Goal: Information Seeking & Learning: Learn about a topic

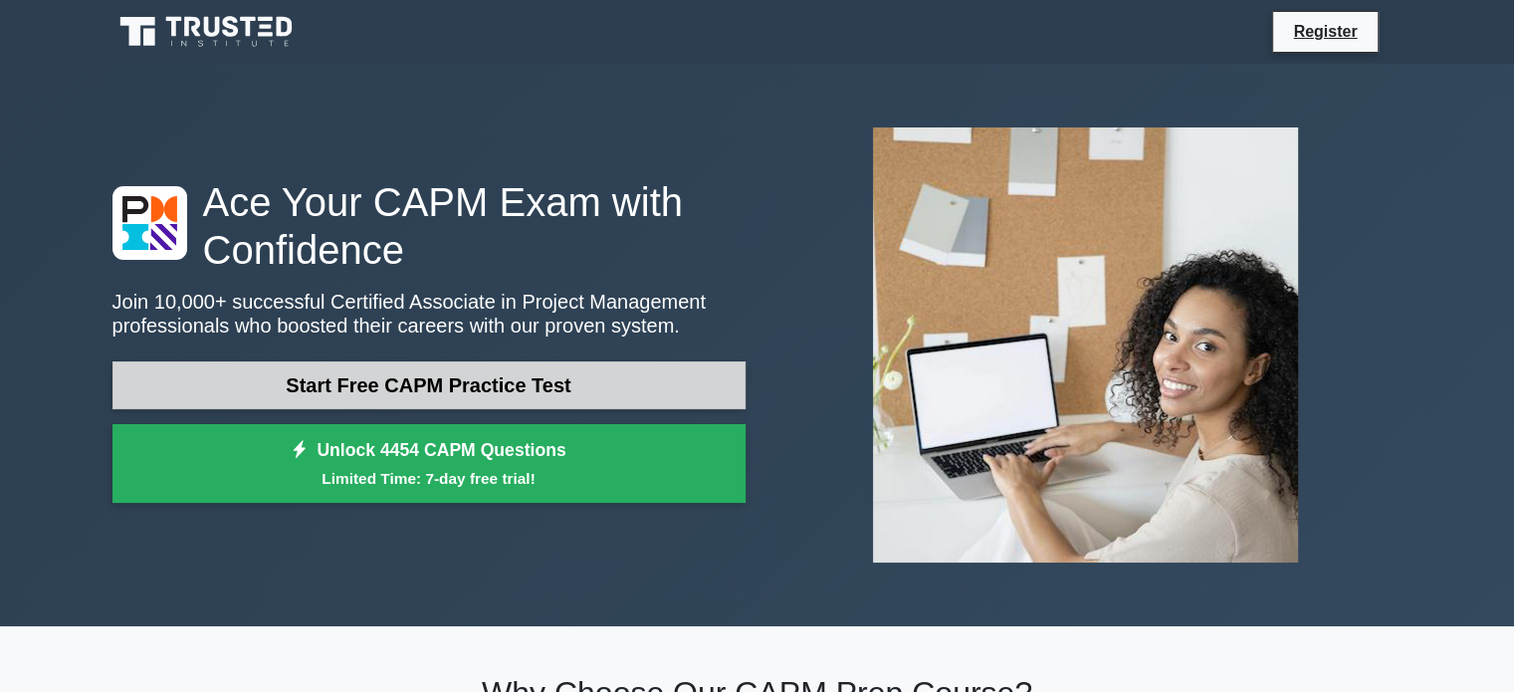
click at [482, 391] on link "Start Free CAPM Practice Test" at bounding box center [428, 385] width 633 height 48
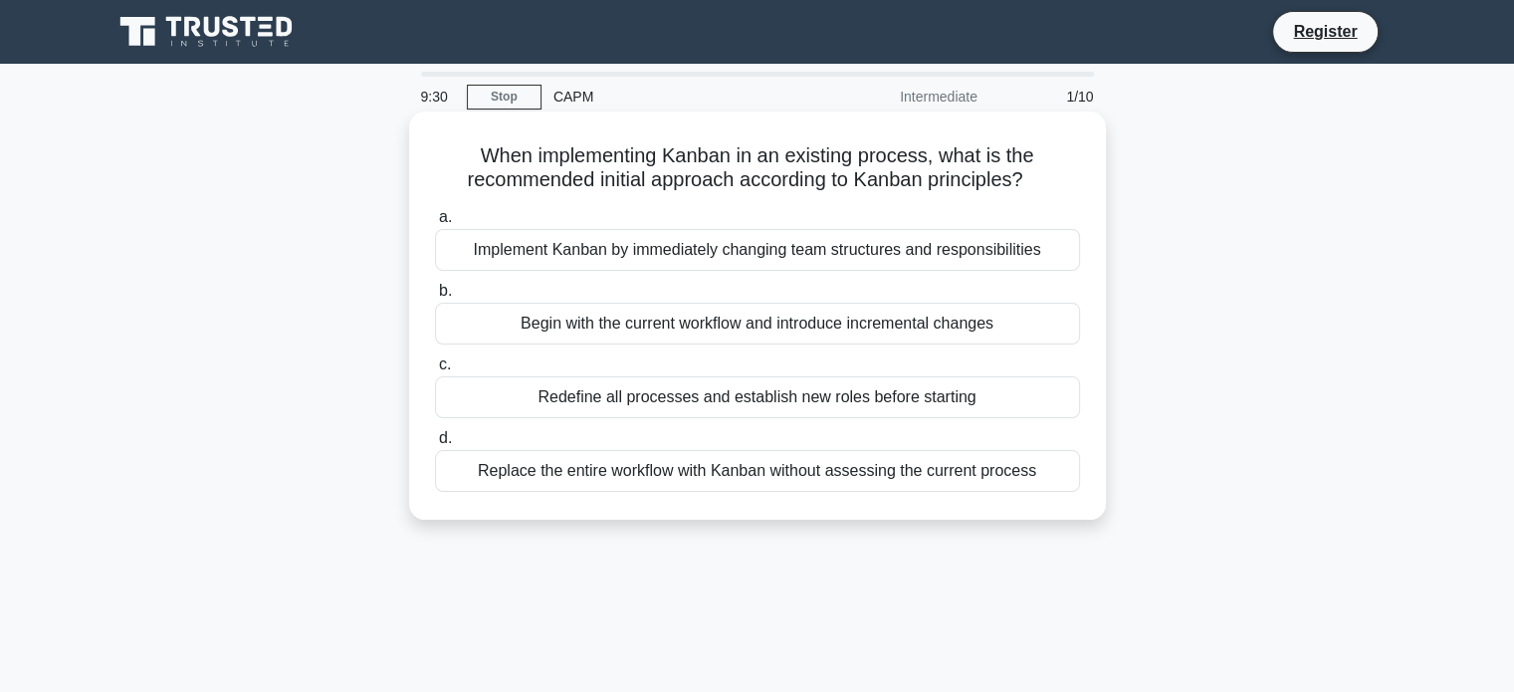
click at [776, 326] on div "Begin with the current workflow and introduce incremental changes" at bounding box center [757, 324] width 645 height 42
click at [435, 298] on input "b. Begin with the current workflow and introduce incremental changes" at bounding box center [435, 291] width 0 height 13
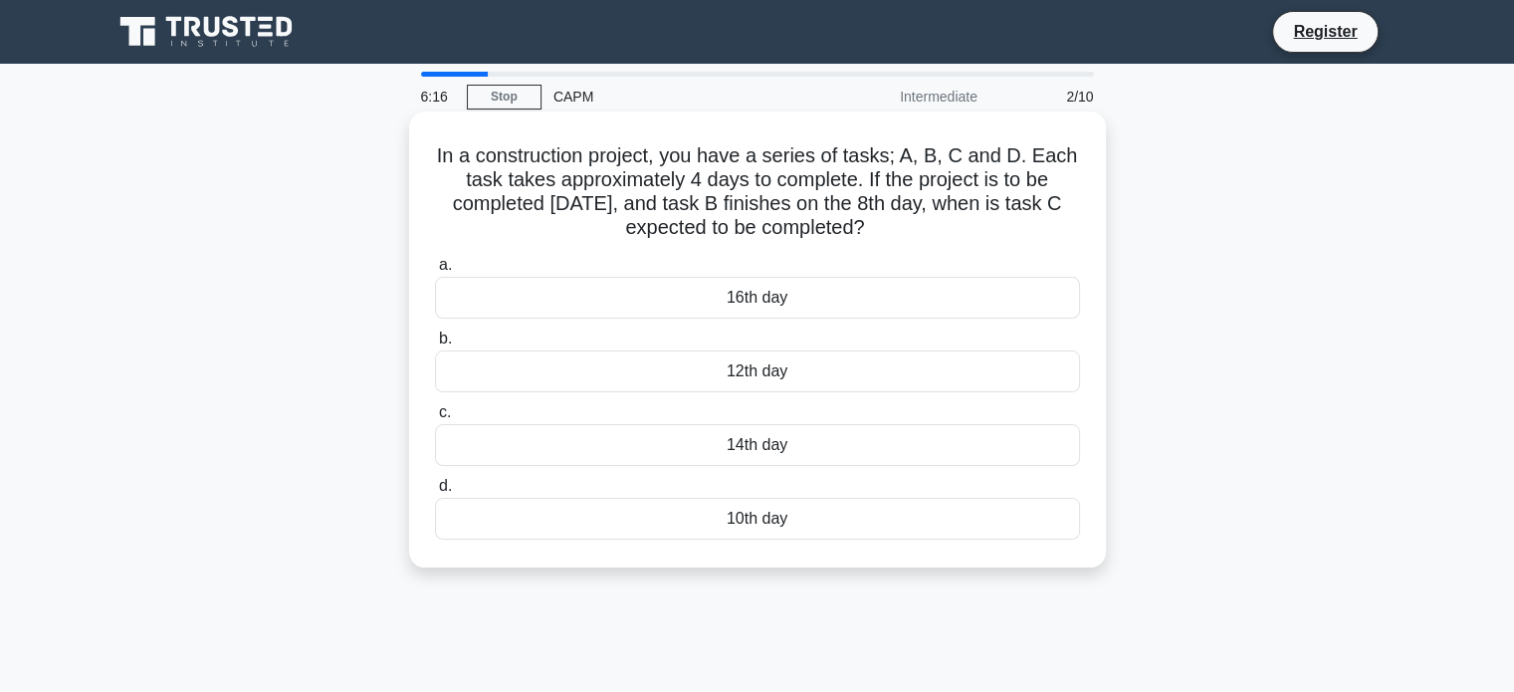
click at [820, 299] on div "16th day" at bounding box center [757, 298] width 645 height 42
click at [435, 272] on input "a. 16th day" at bounding box center [435, 265] width 0 height 13
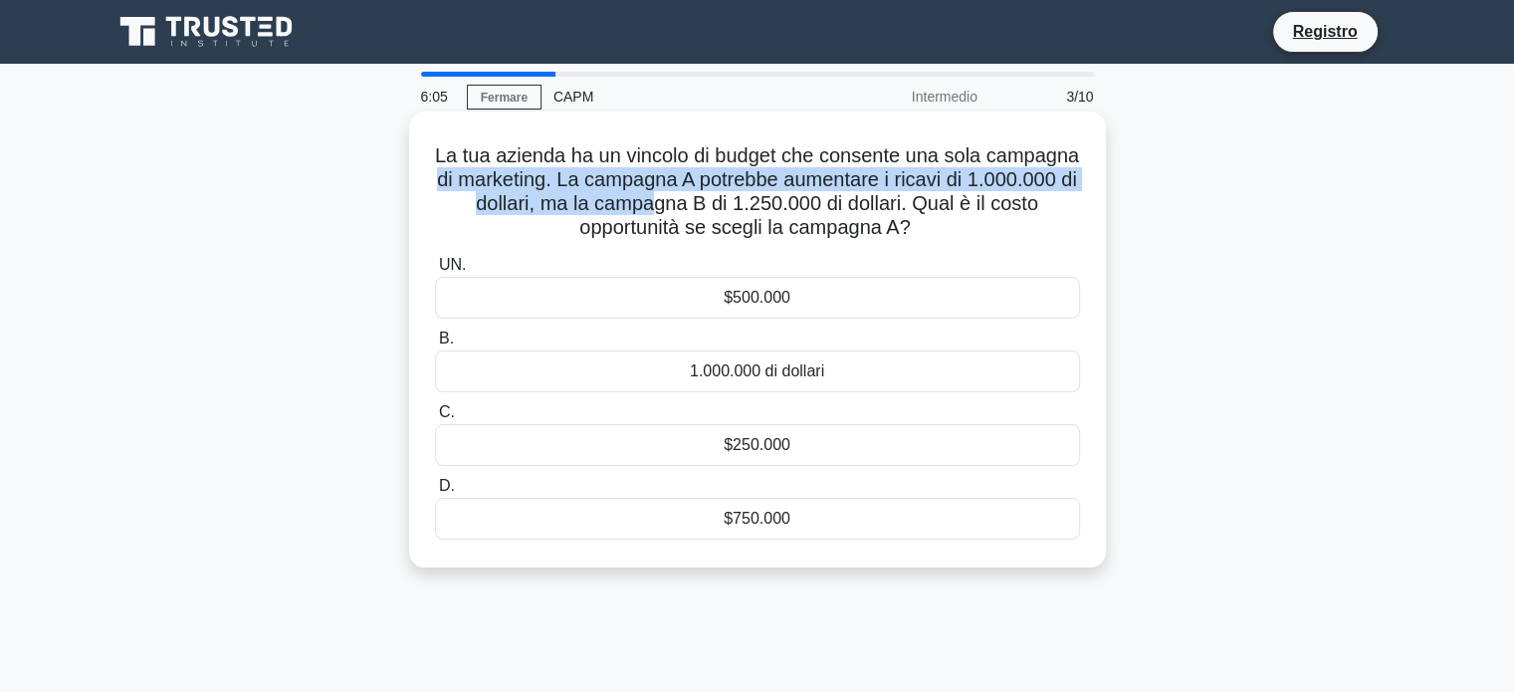
drag, startPoint x: 539, startPoint y: 186, endPoint x: 735, endPoint y: 202, distance: 196.7
click at [735, 202] on font "La tua azienda ha un vincolo di budget che consente una sola campagna di market…" at bounding box center [757, 191] width 644 height 94
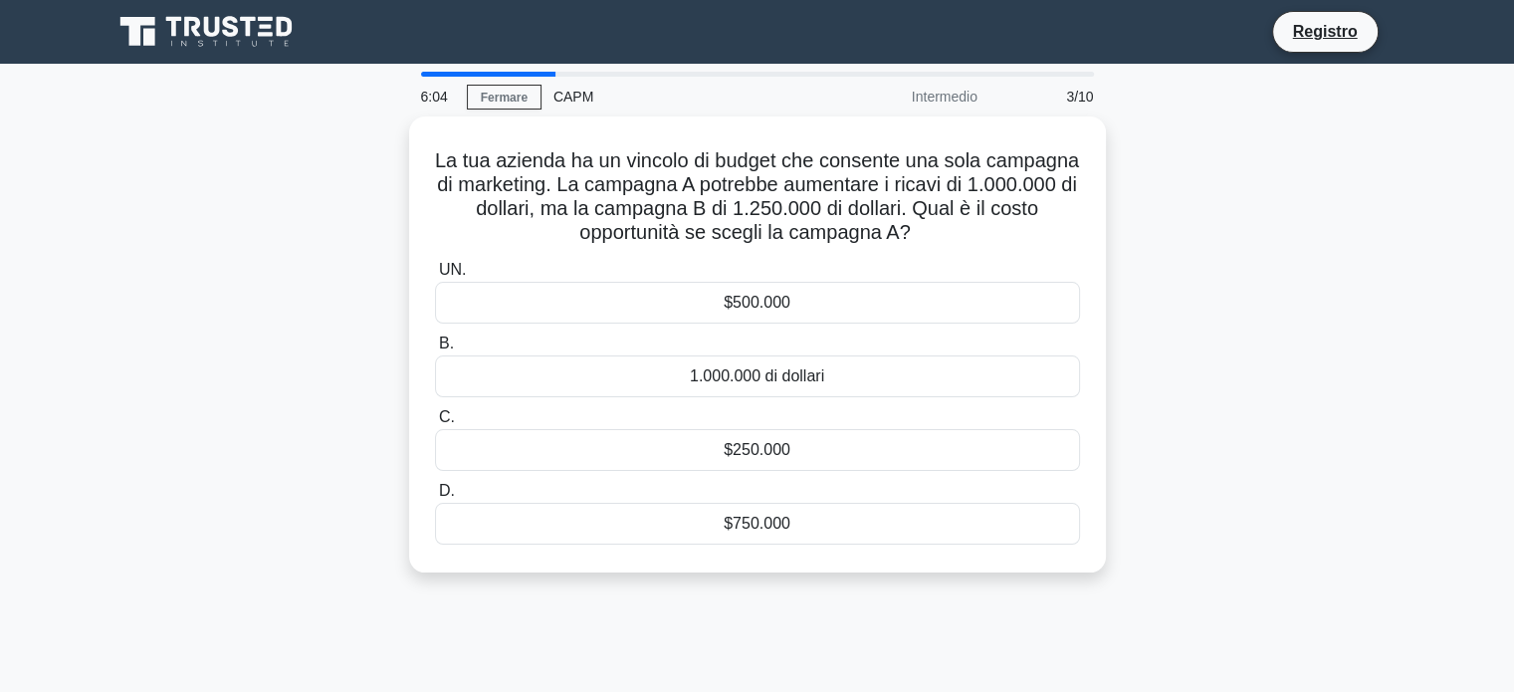
click at [1234, 224] on div "La tua azienda ha un vincolo di budget che consente una sola campagna di market…" at bounding box center [758, 356] width 1314 height 480
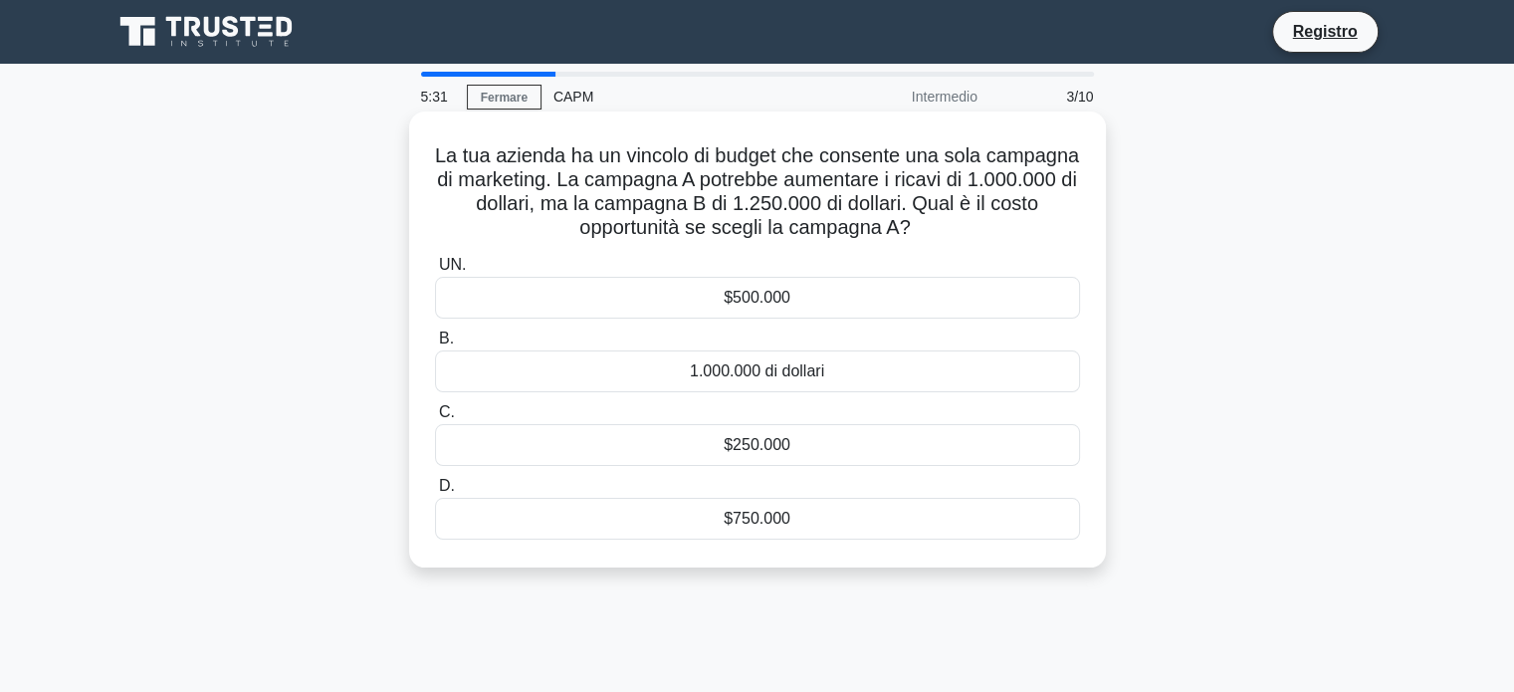
click at [721, 512] on div "$750.000" at bounding box center [757, 519] width 645 height 42
click at [435, 493] on input "D. $750.000" at bounding box center [435, 486] width 0 height 13
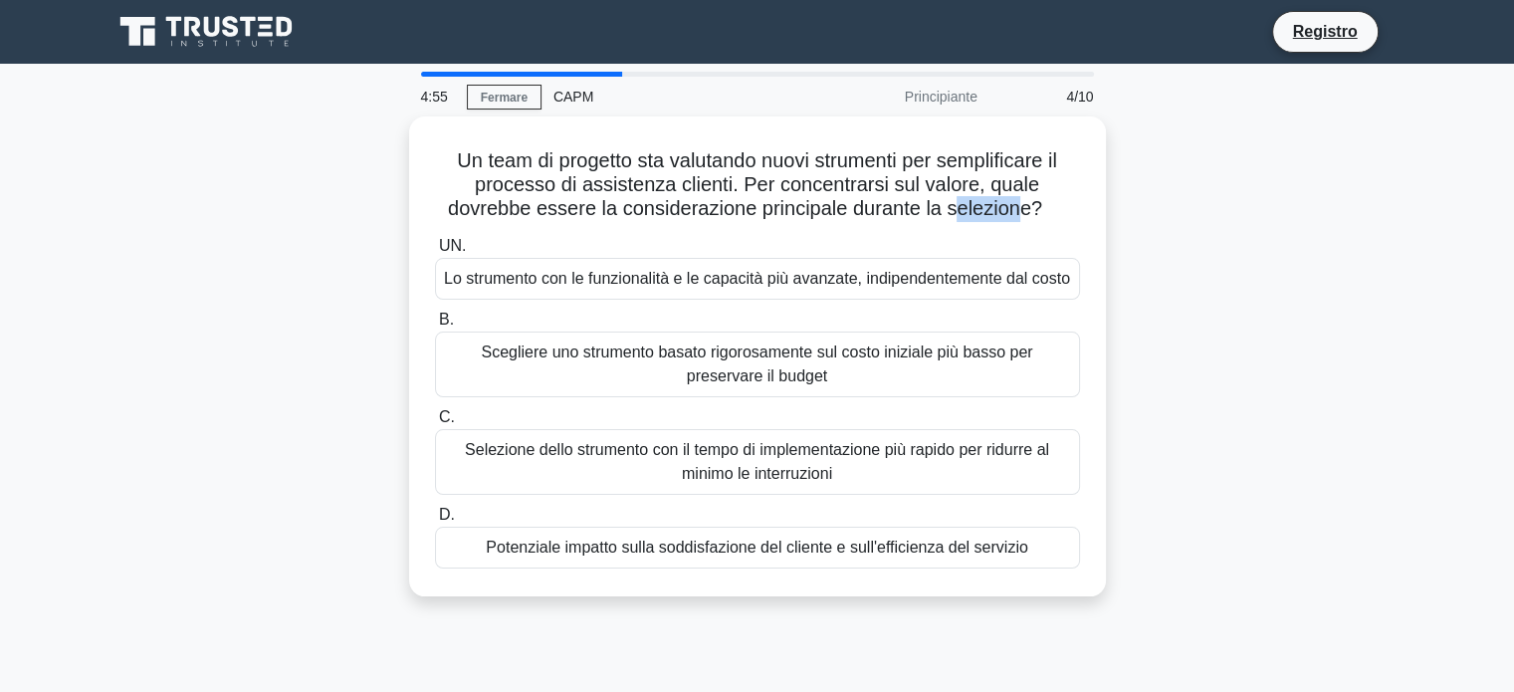
drag, startPoint x: 954, startPoint y: 203, endPoint x: 1130, endPoint y: 209, distance: 176.3
click at [1025, 206] on font "Un team di progetto sta valutando nuovi strumenti per semplificare il processo …" at bounding box center [752, 184] width 609 height 70
click at [1178, 215] on div "Un team di progetto sta valutando nuovi strumenti per semplificare il processo …" at bounding box center [758, 368] width 1314 height 504
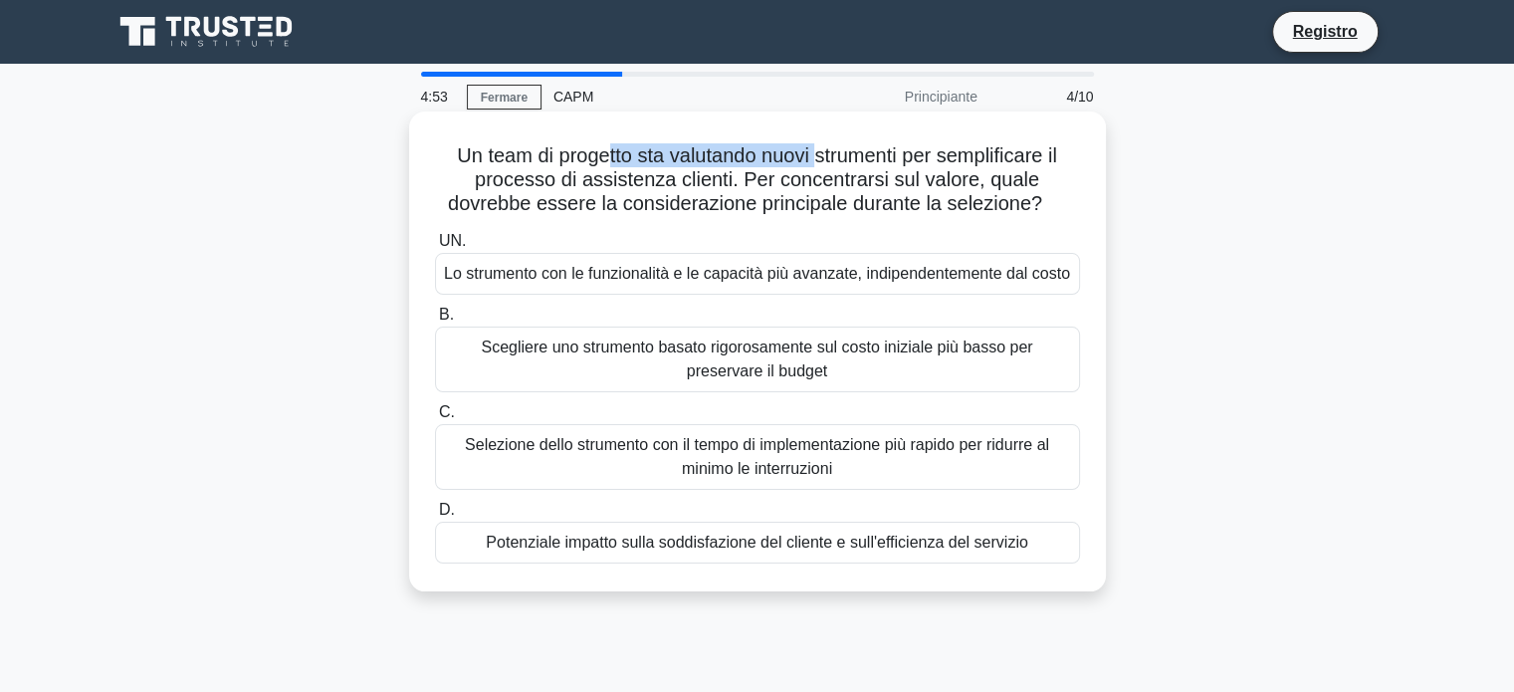
drag, startPoint x: 605, startPoint y: 148, endPoint x: 816, endPoint y: 159, distance: 211.3
click at [816, 159] on font "Un team di progetto sta valutando nuovi strumenti per semplificare il processo …" at bounding box center [752, 179] width 609 height 70
click at [947, 199] on font "Un team di progetto sta valutando nuovi strumenti per semplificare il processo …" at bounding box center [752, 179] width 609 height 70
drag, startPoint x: 749, startPoint y: 177, endPoint x: 956, endPoint y: 175, distance: 207.0
click at [956, 175] on font "Un team di progetto sta valutando nuovi strumenti per semplificare il processo …" at bounding box center [752, 179] width 609 height 70
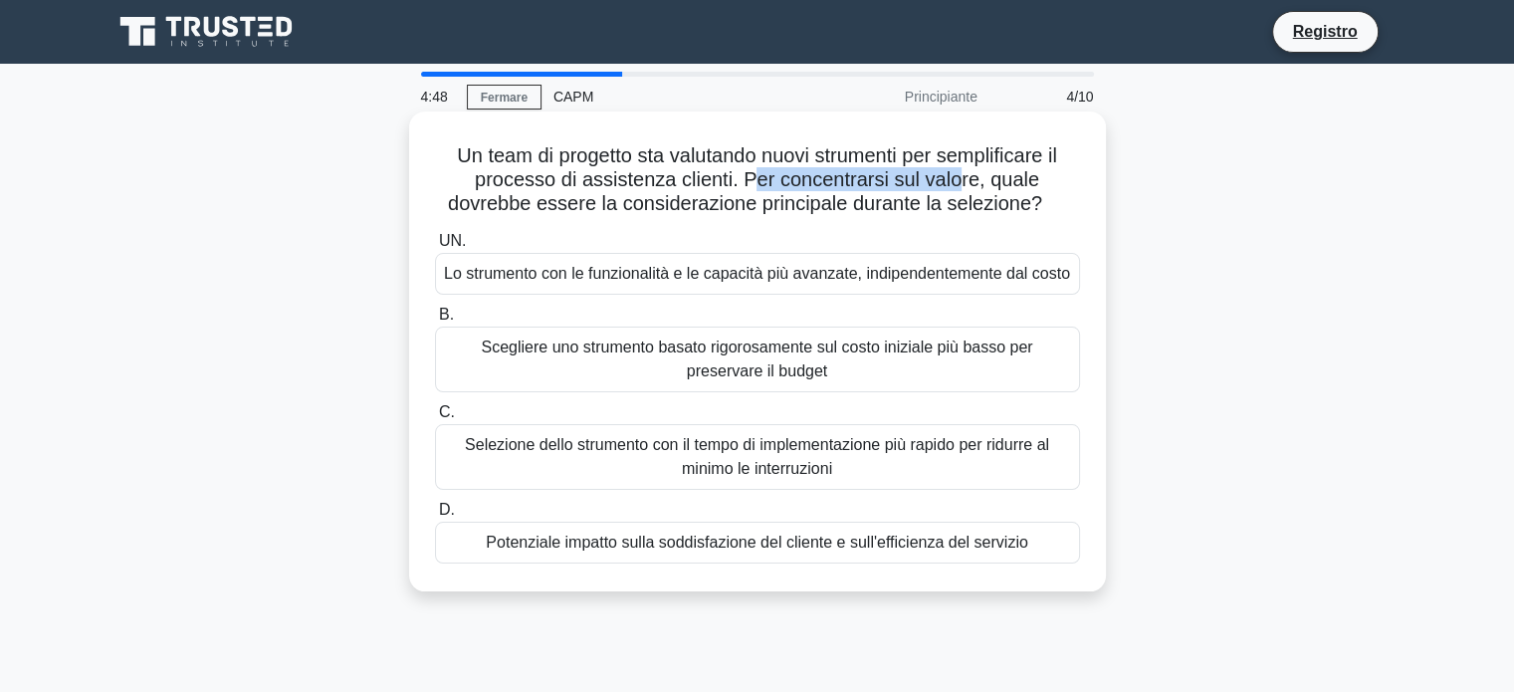
click at [761, 192] on font "Un team di progetto sta valutando nuovi strumenti per semplificare il processo …" at bounding box center [752, 179] width 609 height 70
click at [939, 550] on font "Potenziale impatto sulla soddisfazione del cliente e sull'efficienza del serviz…" at bounding box center [756, 542] width 541 height 17
click at [435, 517] on input "D. Potenziale impatto sulla soddisfazione del cliente e sull'efficienza del ser…" at bounding box center [435, 510] width 0 height 13
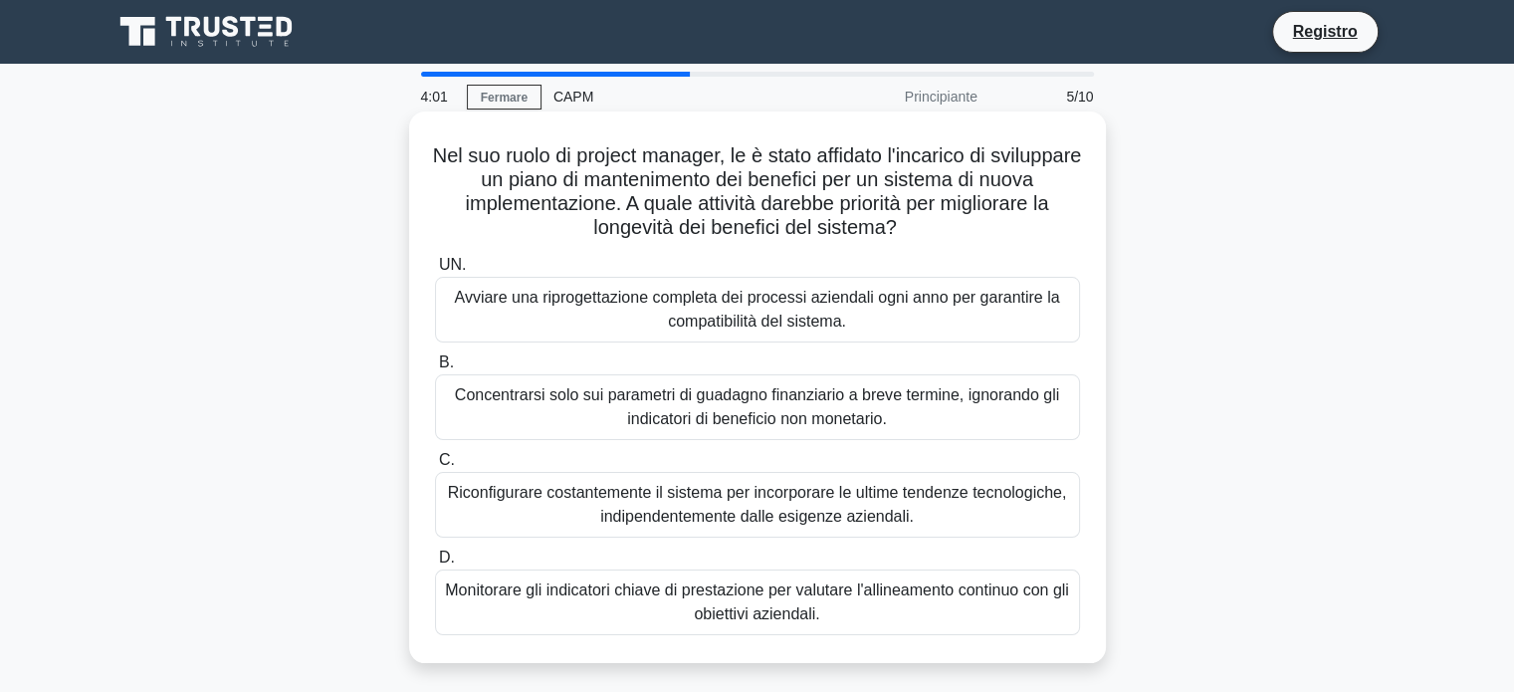
click at [970, 603] on font "Monitorare gli indicatori chiave di prestazione per valutare l'allineamento con…" at bounding box center [757, 602] width 627 height 48
click at [510, 572] on div "Monitorare gli indicatori chiave di prestazione per valutare l'allineamento con…" at bounding box center [757, 602] width 645 height 66
click at [435, 564] on input "D. Monitorare gli indicatori chiave di prestazione per valutare l'allineamento …" at bounding box center [435, 557] width 0 height 13
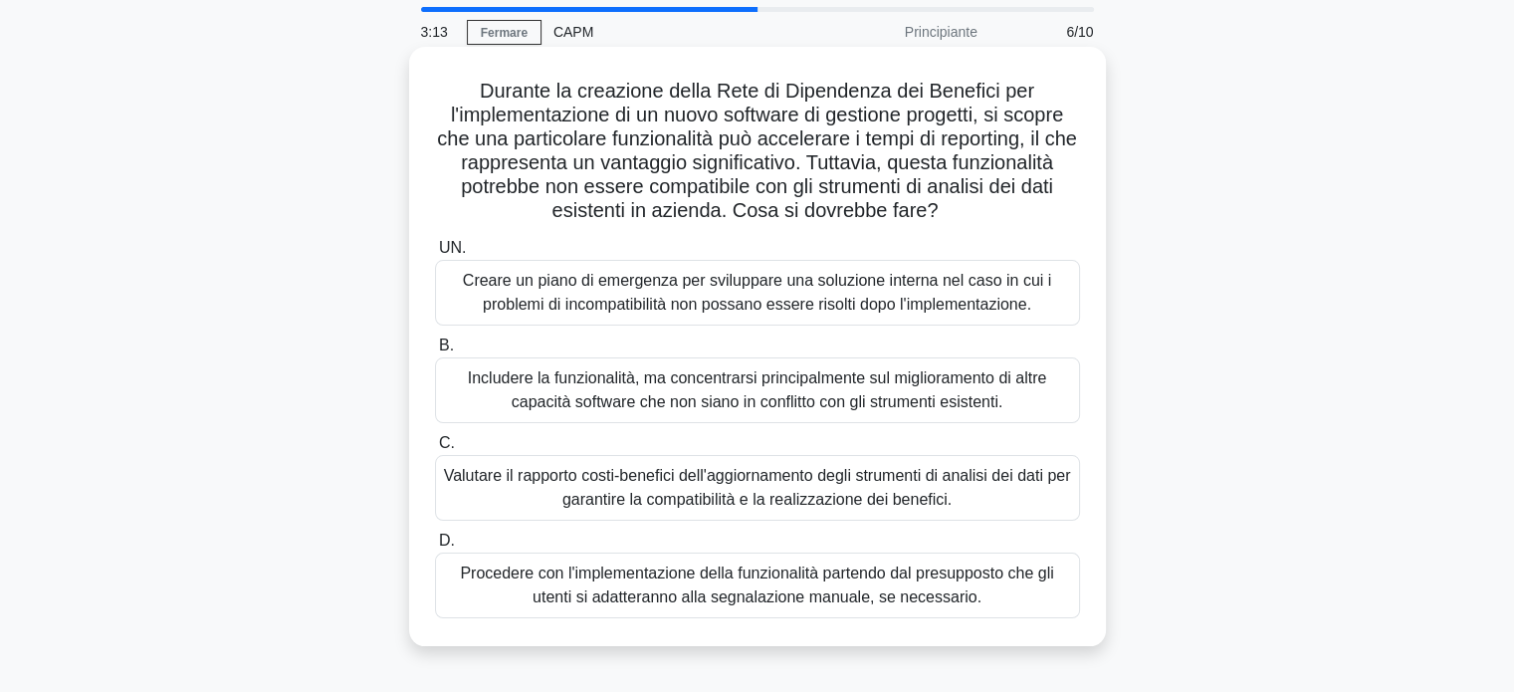
scroll to position [100, 0]
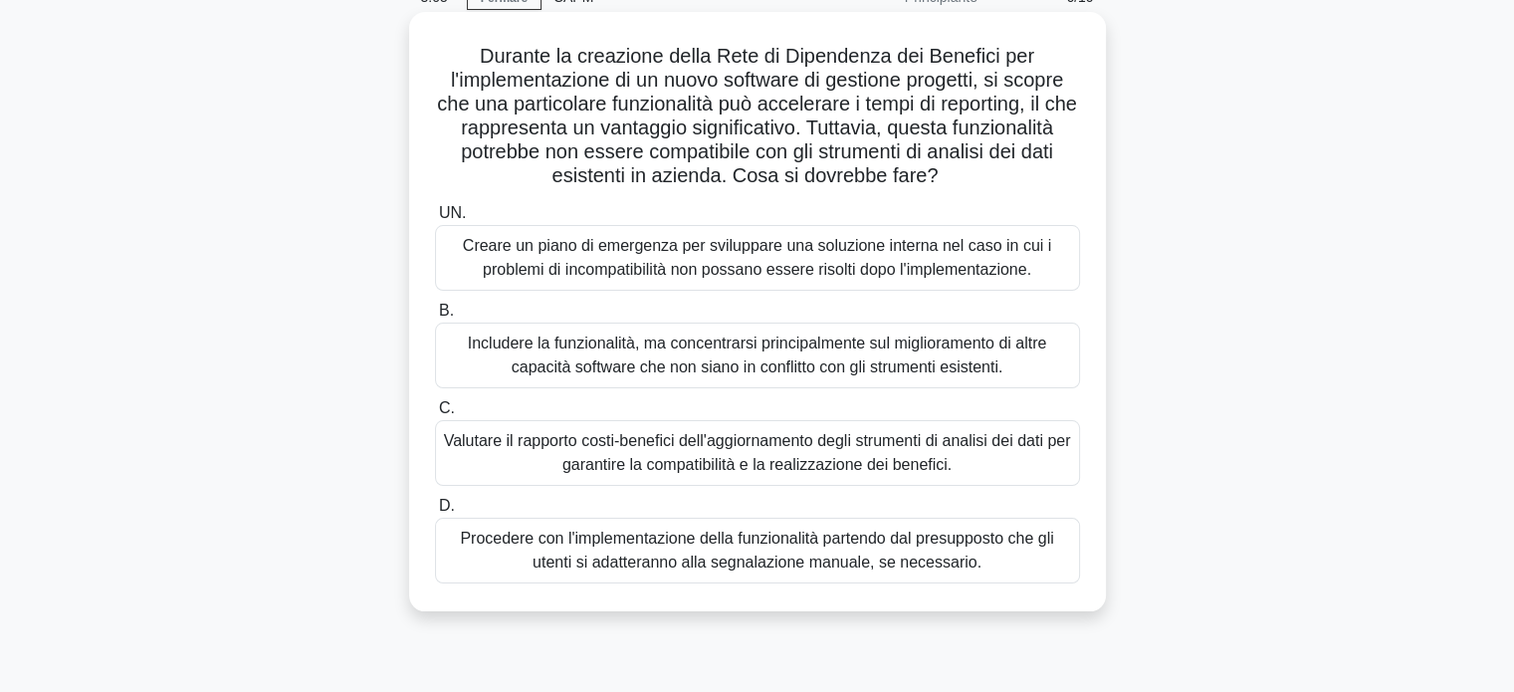
click at [955, 461] on font "Valutare il rapporto costi-benefici dell'aggiornamento degli strumenti di anali…" at bounding box center [757, 452] width 627 height 41
click at [435, 415] on input "C. Valutare il rapporto costi-benefici dell'aggiornamento degli strumenti di an…" at bounding box center [435, 408] width 0 height 13
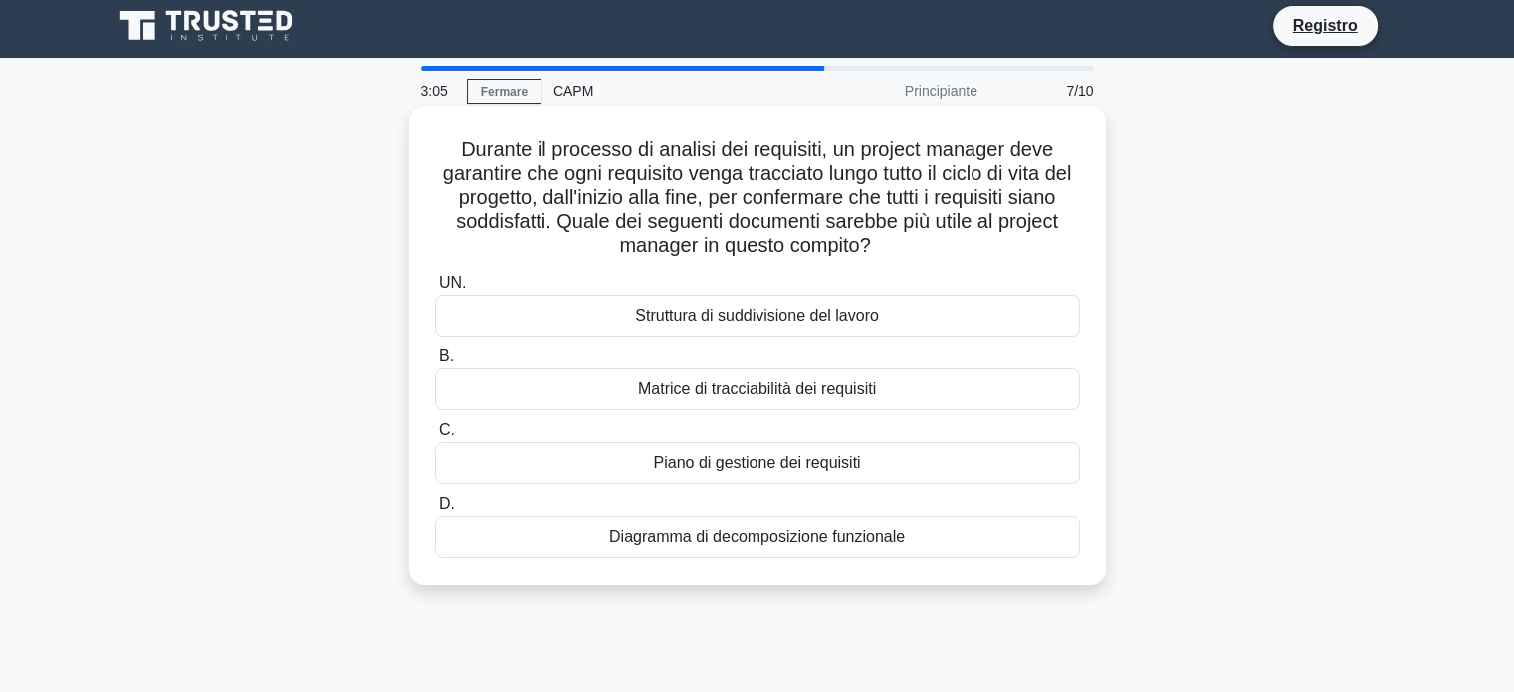
scroll to position [0, 0]
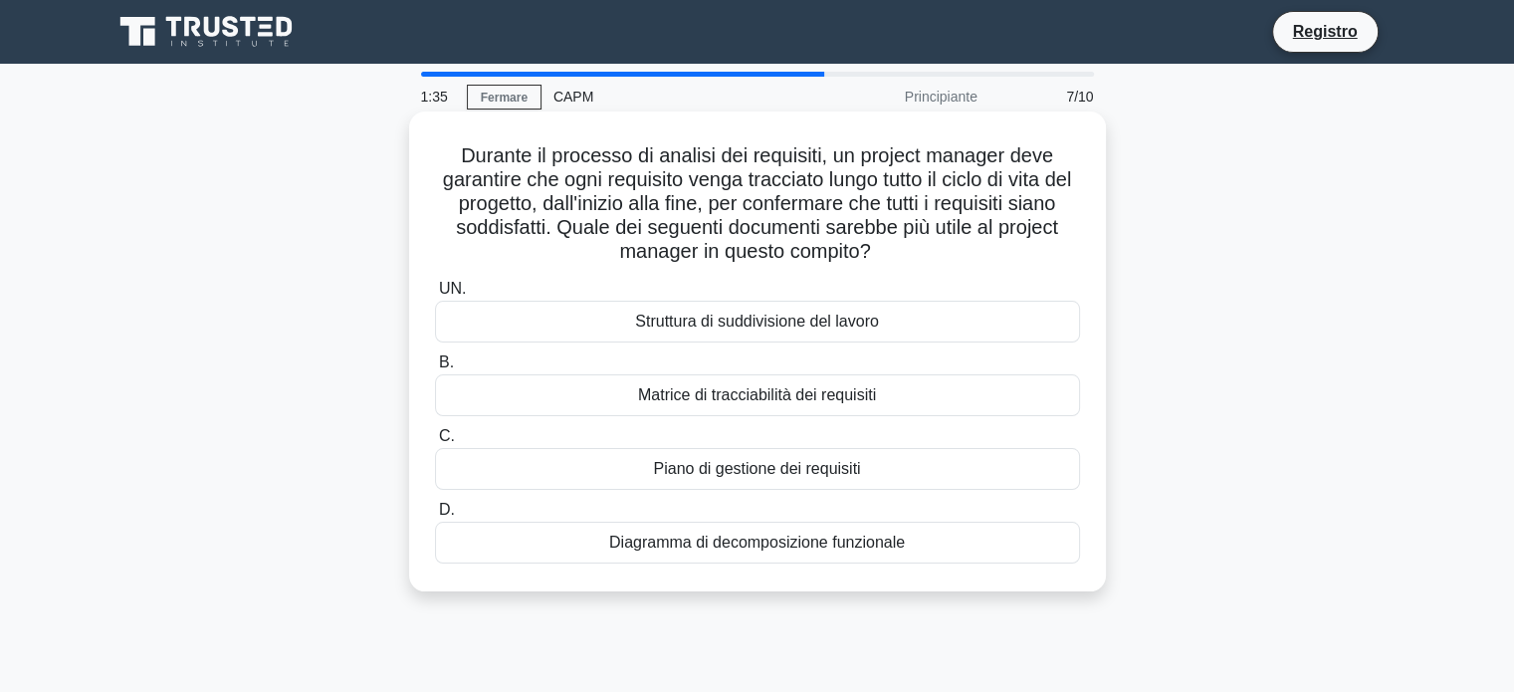
click at [940, 398] on div "Matrice di tracciabilità dei requisiti" at bounding box center [757, 395] width 645 height 42
click at [435, 369] on input "B. Matrice di tracciabilità dei requisiti" at bounding box center [435, 362] width 0 height 13
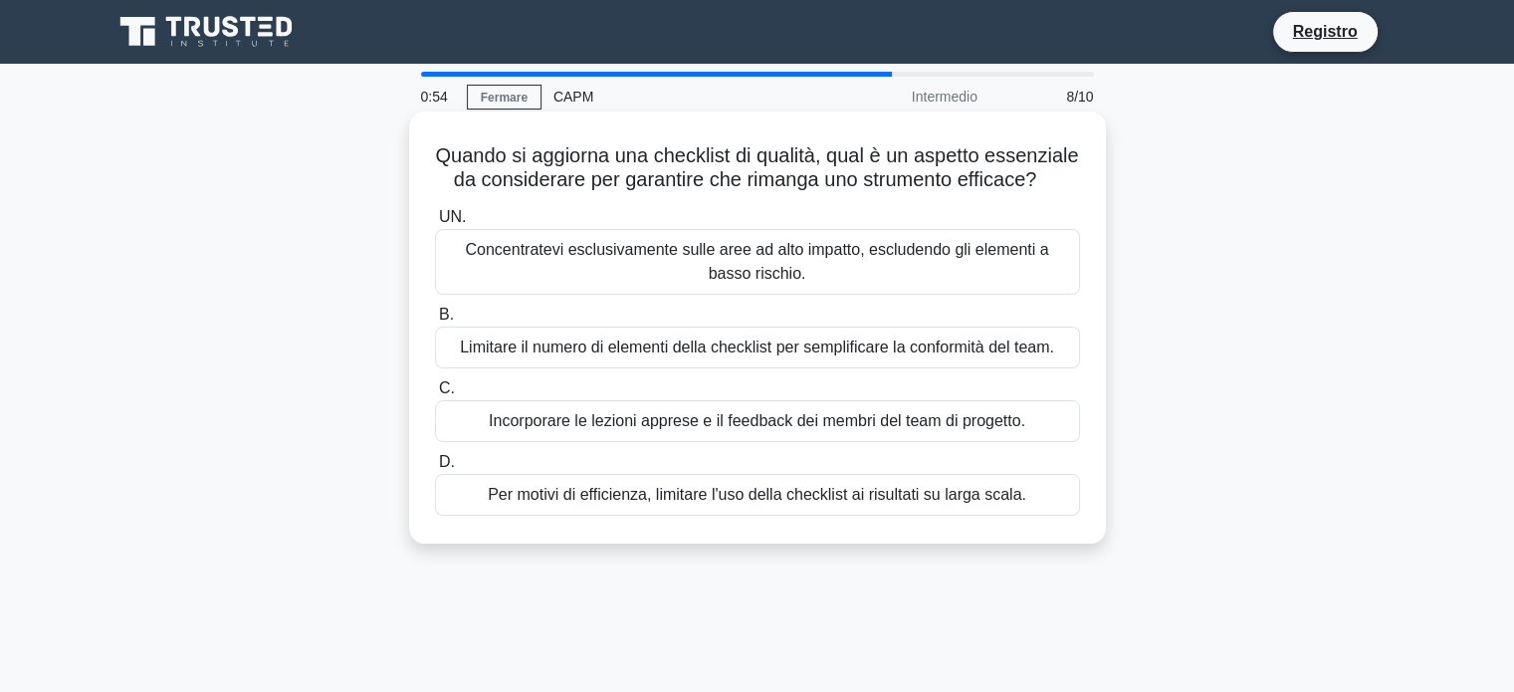
click at [860, 282] on font "Concentratevi esclusivamente sulle aree ad alto impatto, escludendo gli element…" at bounding box center [756, 261] width 583 height 41
click at [435, 224] on input "UN. Concentratevi esclusivamente sulle aree ad alto impatto, escludendo gli ele…" at bounding box center [435, 217] width 0 height 13
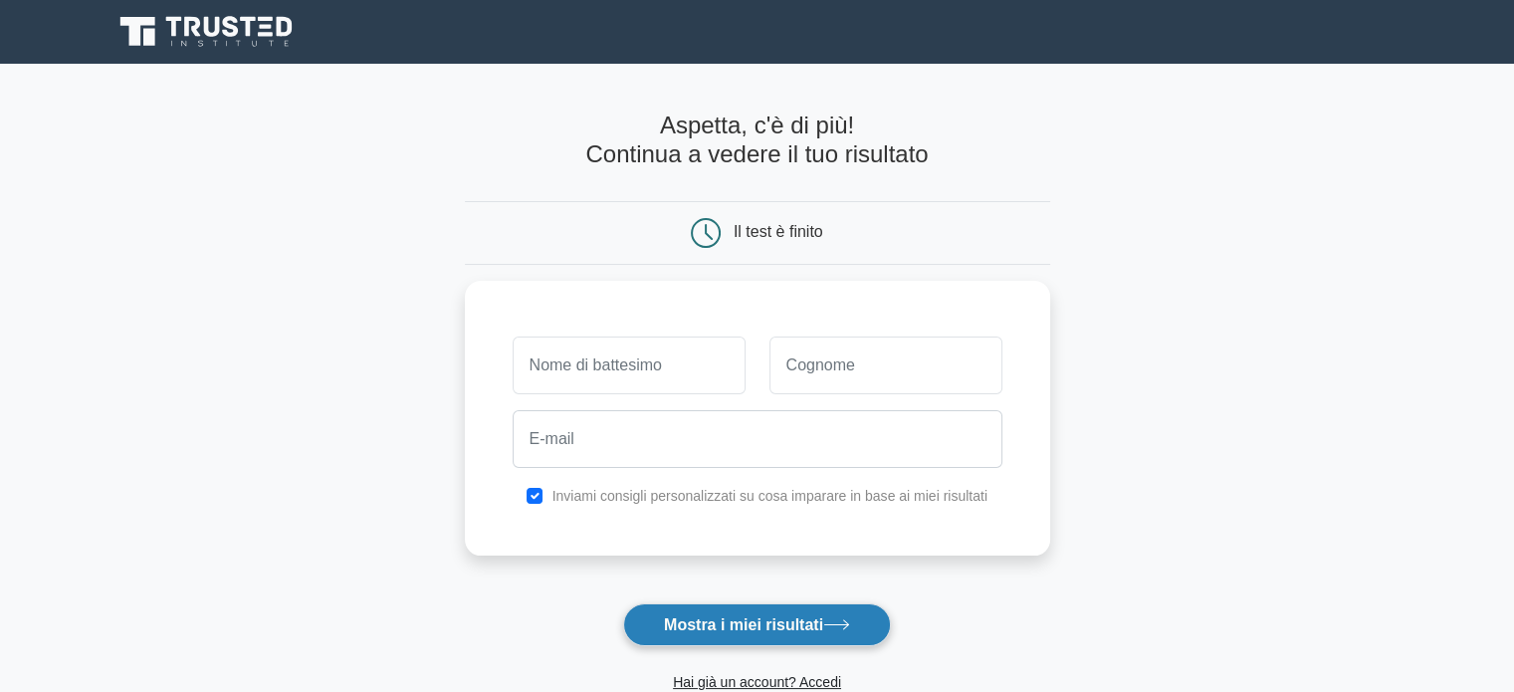
click at [786, 610] on button "Mostra i miei risultati" at bounding box center [757, 624] width 268 height 43
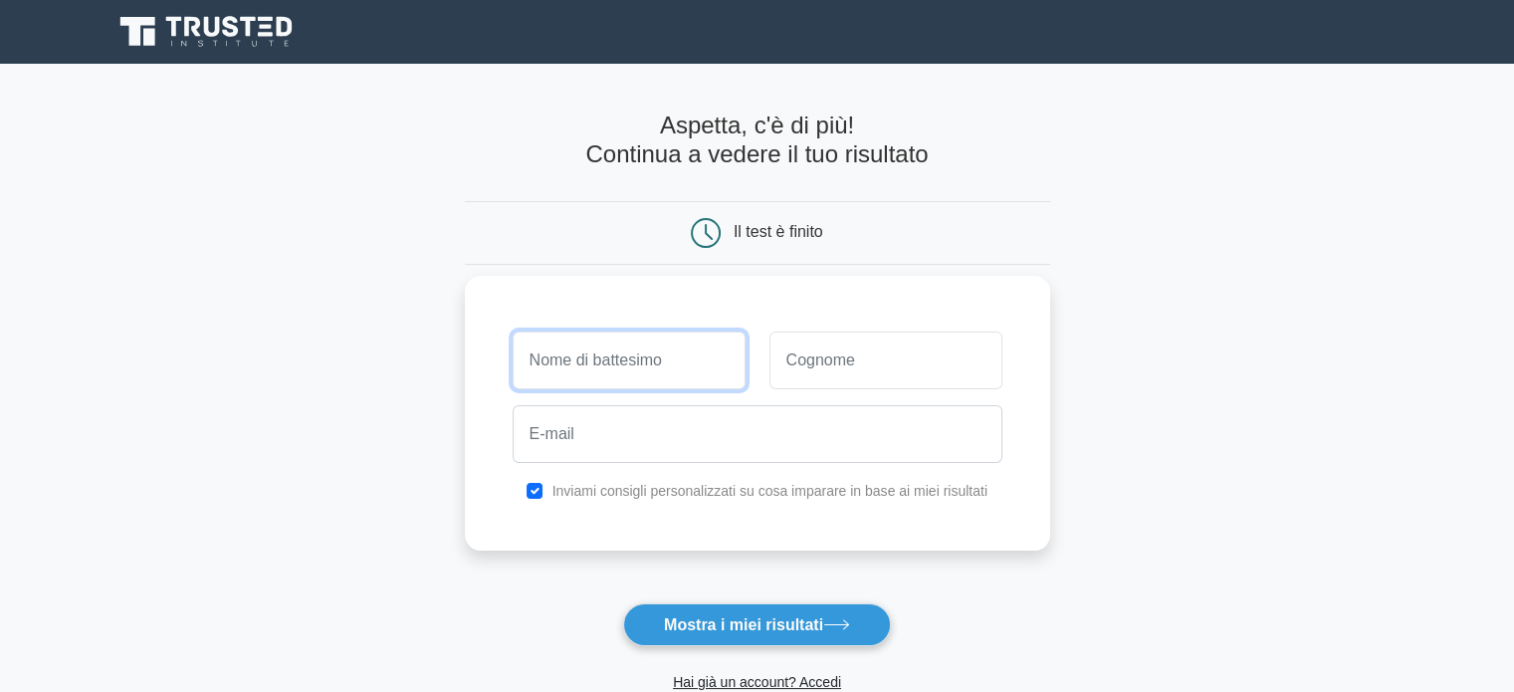
click at [654, 363] on input "text" at bounding box center [629, 360] width 233 height 58
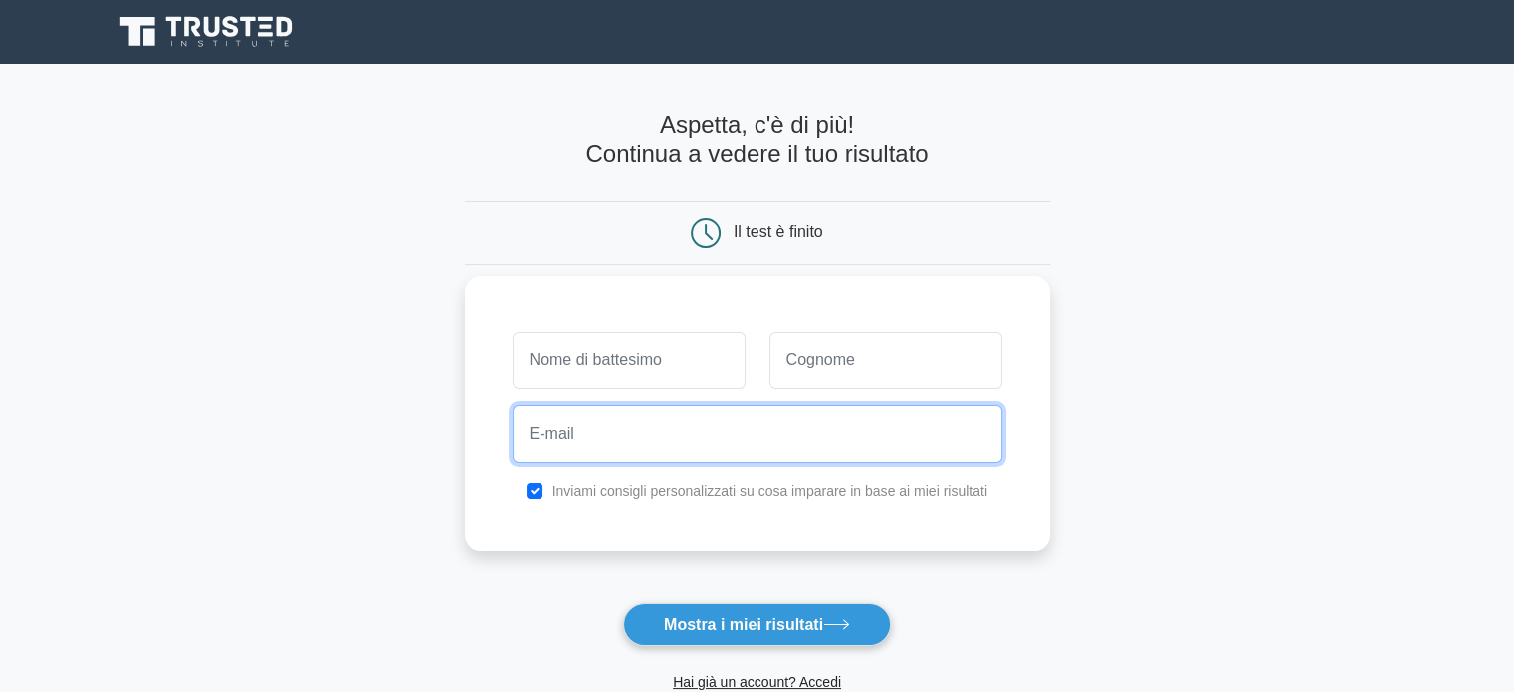
click at [816, 439] on input "email" at bounding box center [758, 434] width 490 height 58
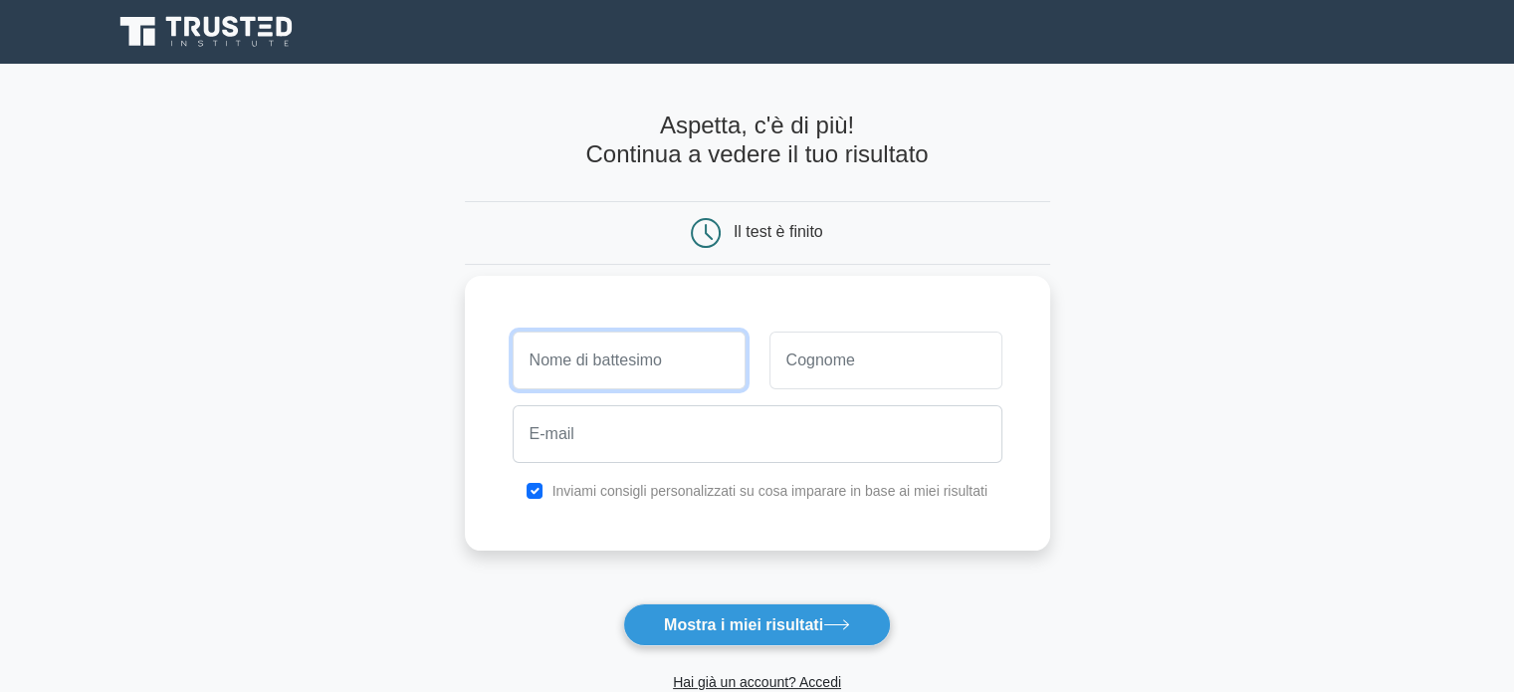
click at [673, 366] on input "text" at bounding box center [629, 360] width 233 height 58
type input "a"
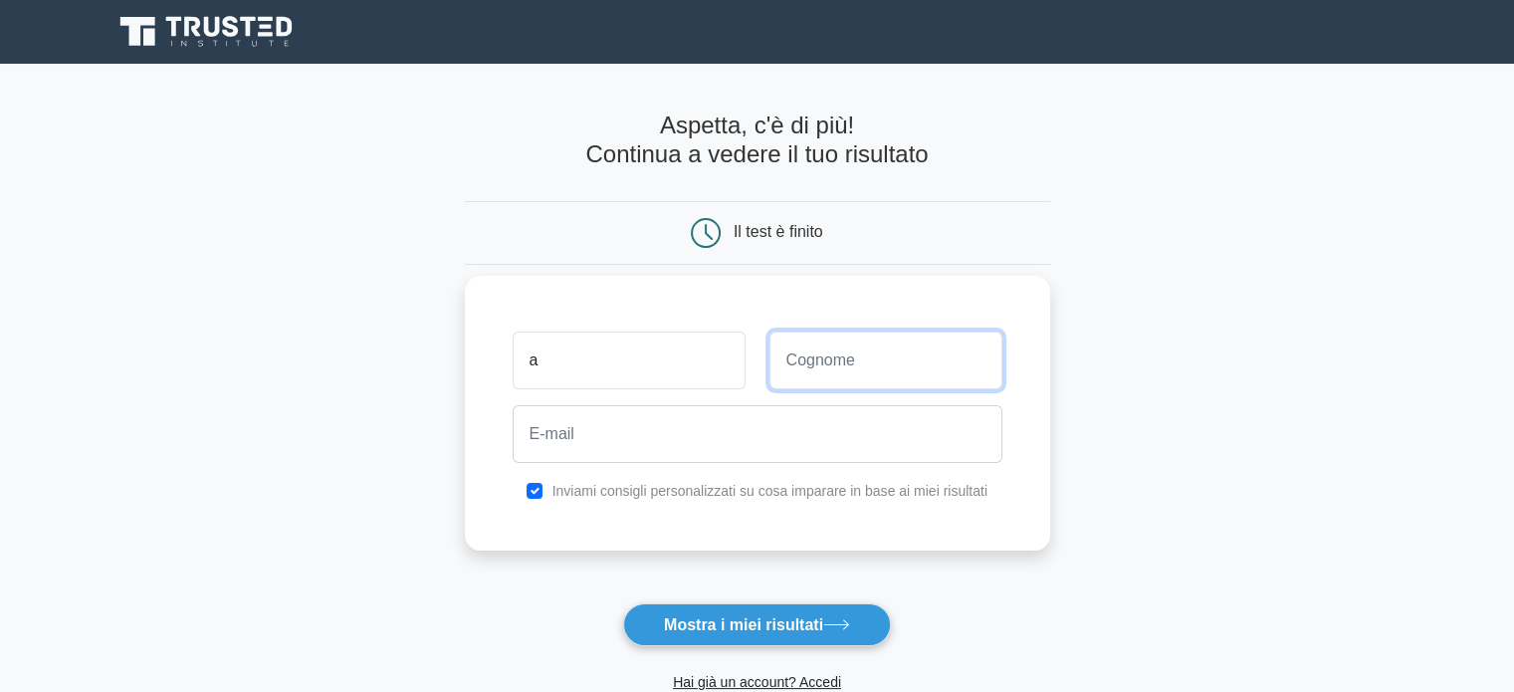
click at [850, 353] on input "text" at bounding box center [885, 360] width 233 height 58
type input "b"
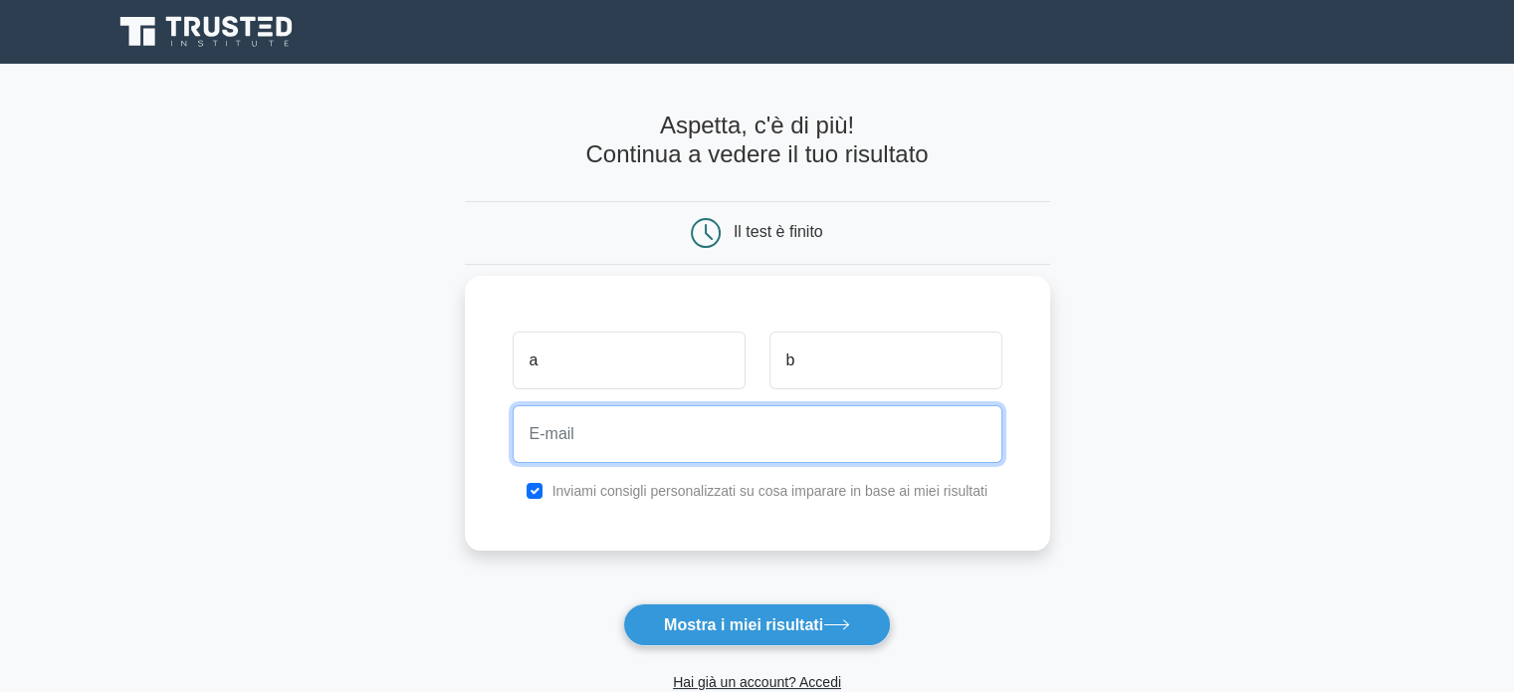
click at [677, 444] on input "email" at bounding box center [758, 434] width 490 height 58
type input "[EMAIL_ADDRESS][DOMAIN_NAME]"
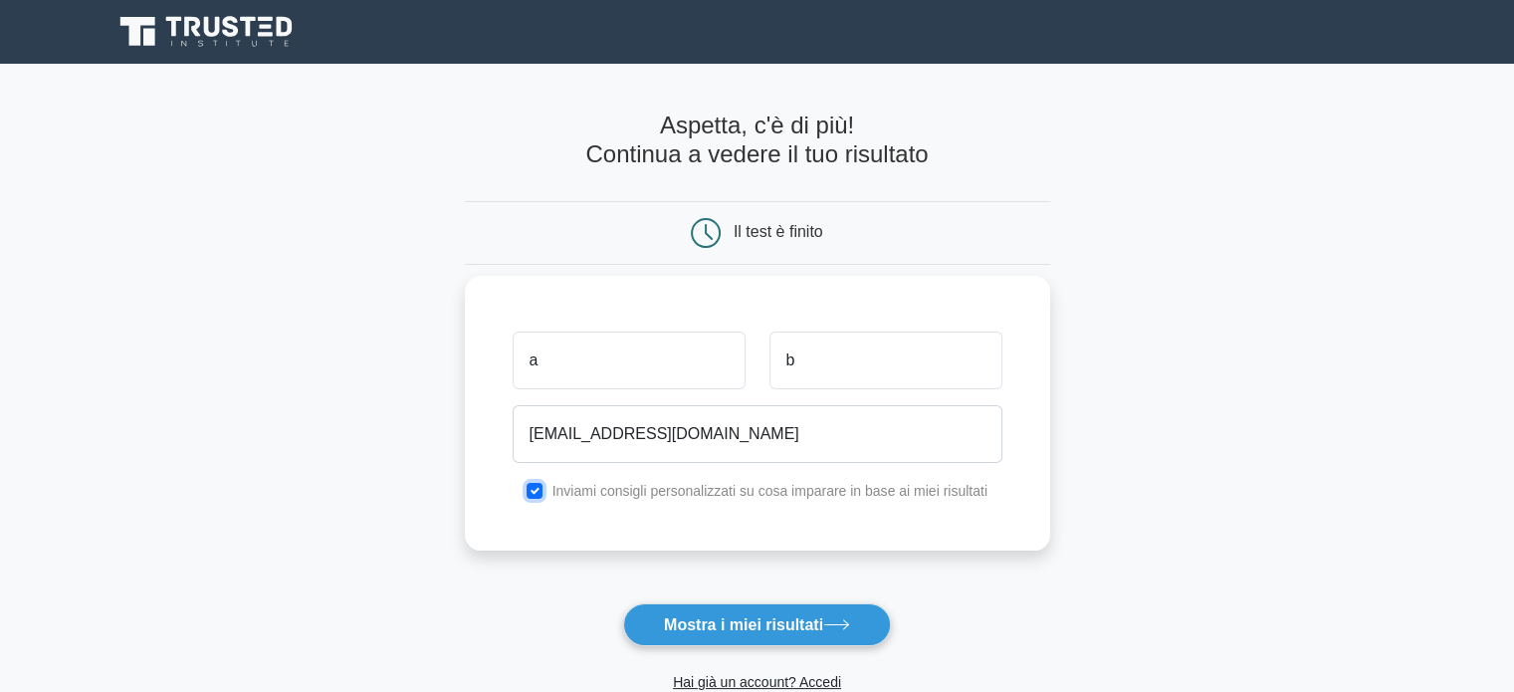
click at [532, 493] on input "checkbox" at bounding box center [535, 491] width 16 height 16
checkbox input "false"
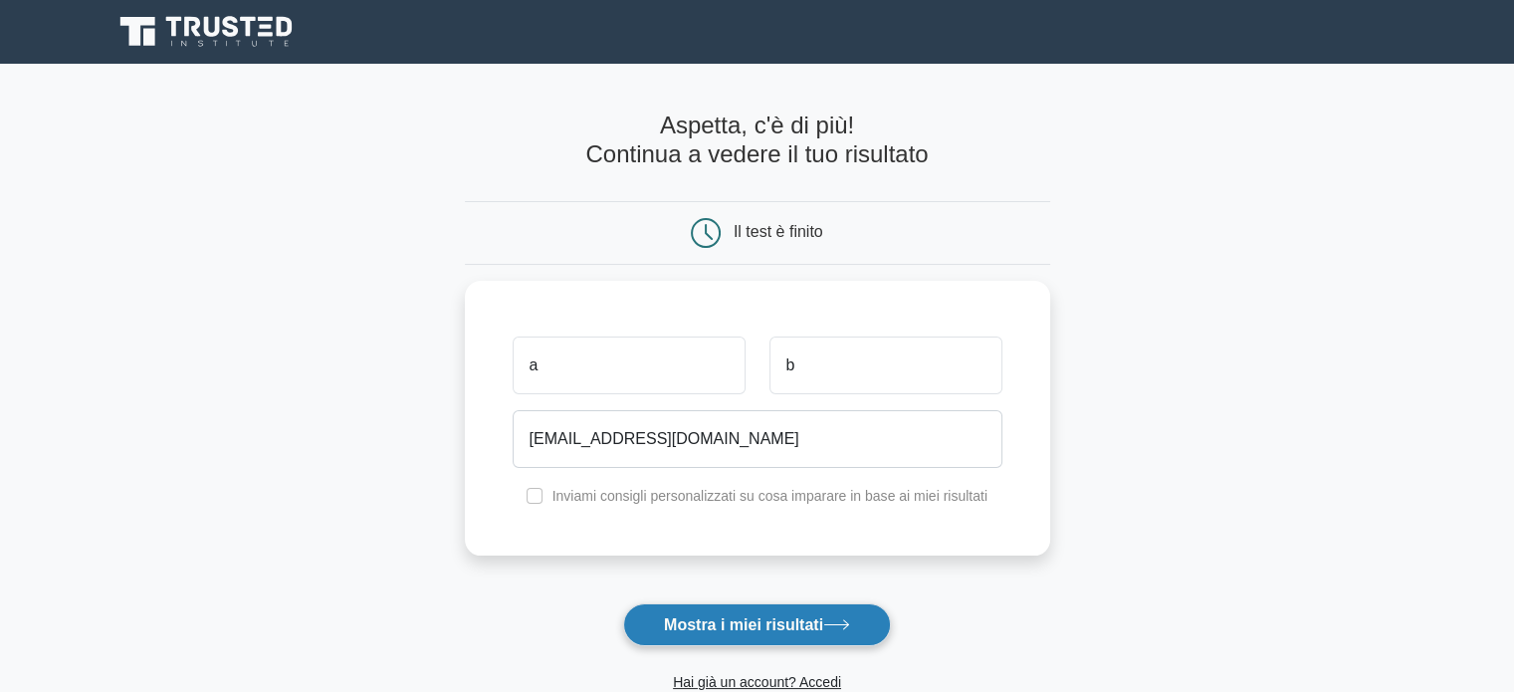
click at [724, 622] on font "Mostra i miei risultati" at bounding box center [743, 624] width 159 height 17
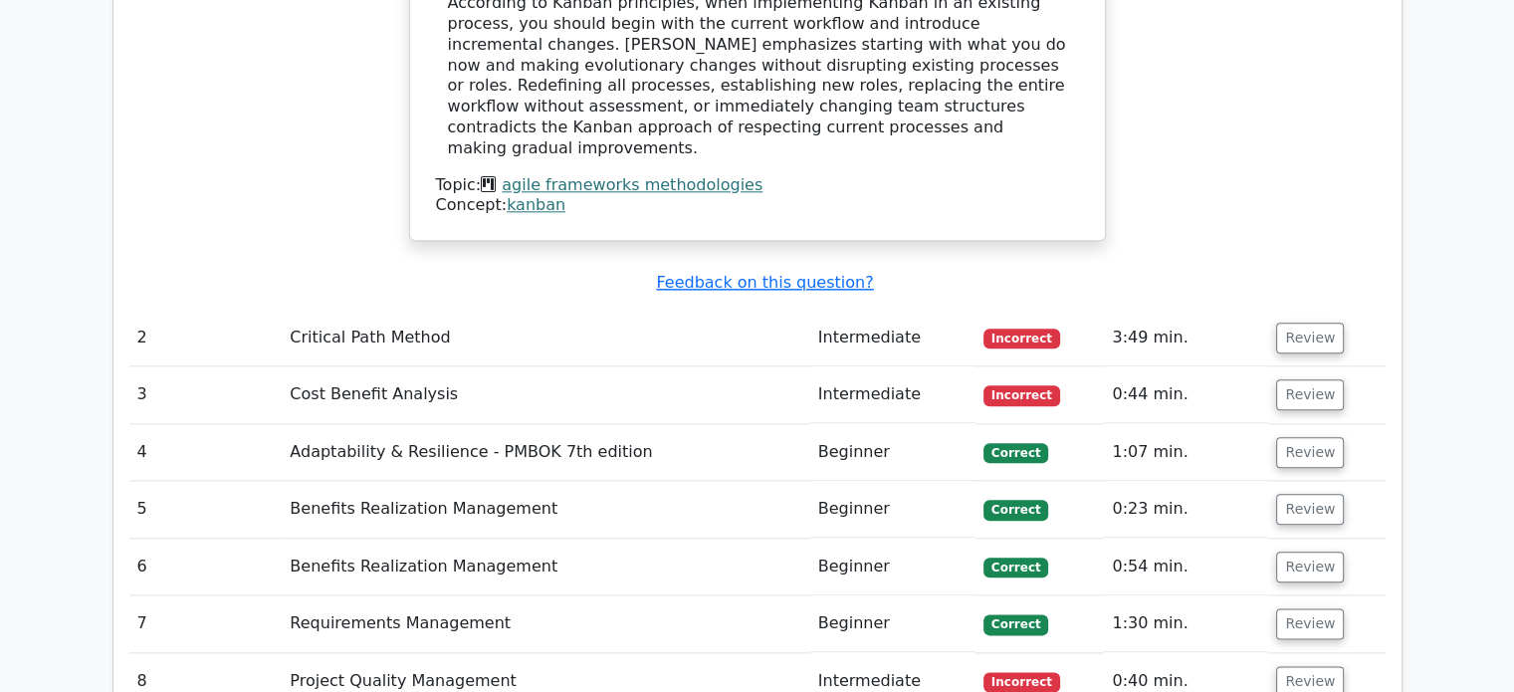
scroll to position [2289, 0]
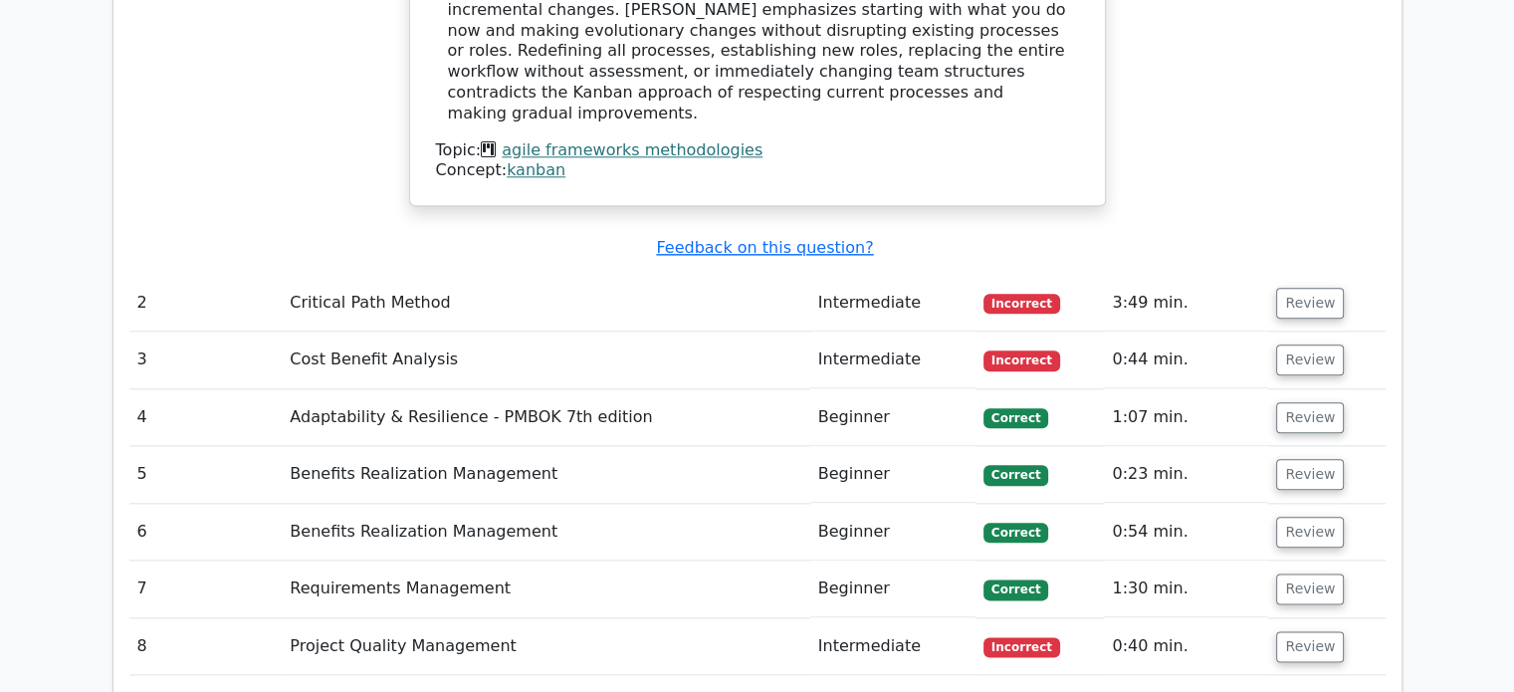
drag, startPoint x: 1126, startPoint y: 548, endPoint x: 1209, endPoint y: 558, distance: 84.2
click at [1196, 551] on div "Question # Topic Difficulty Result Time Spent Action 1 Agile Frameworks/Methodo…" at bounding box center [757, 31] width 1256 height 1319
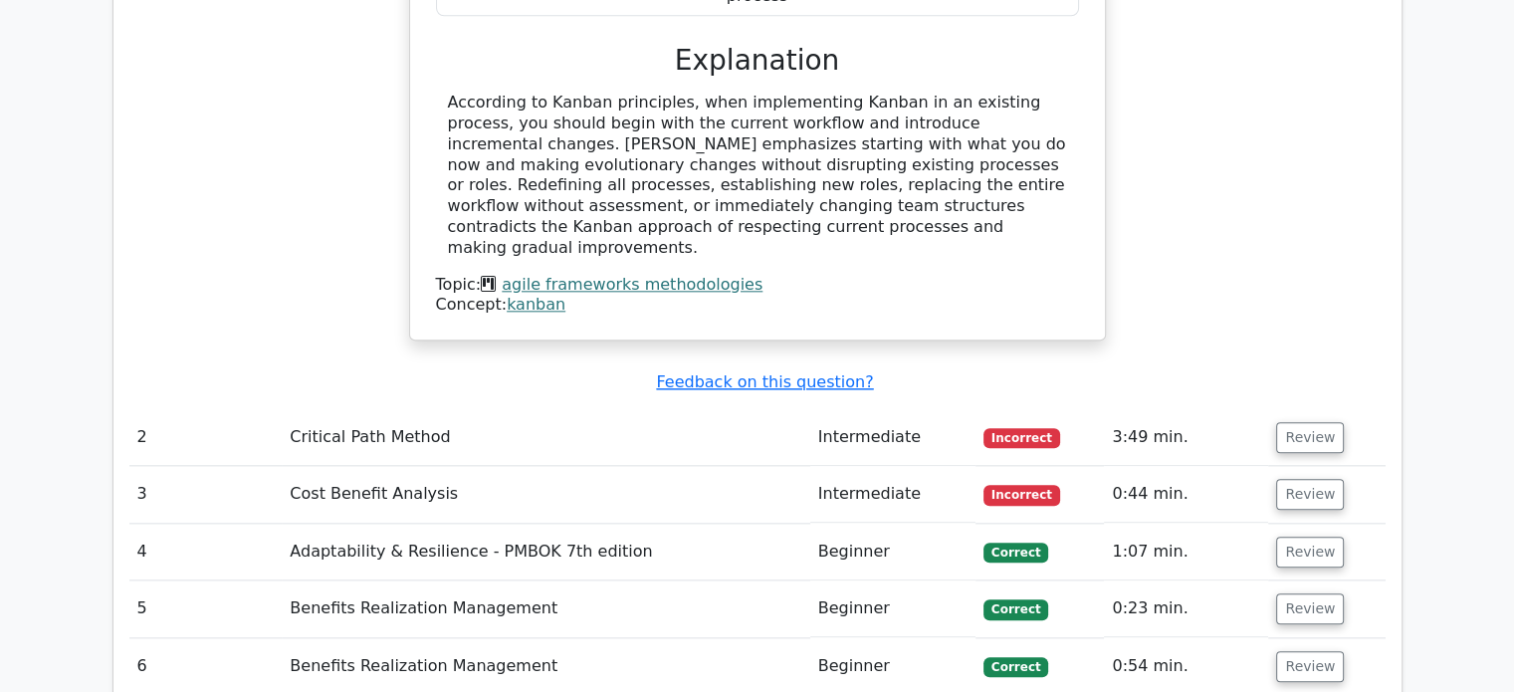
scroll to position [2190, 0]
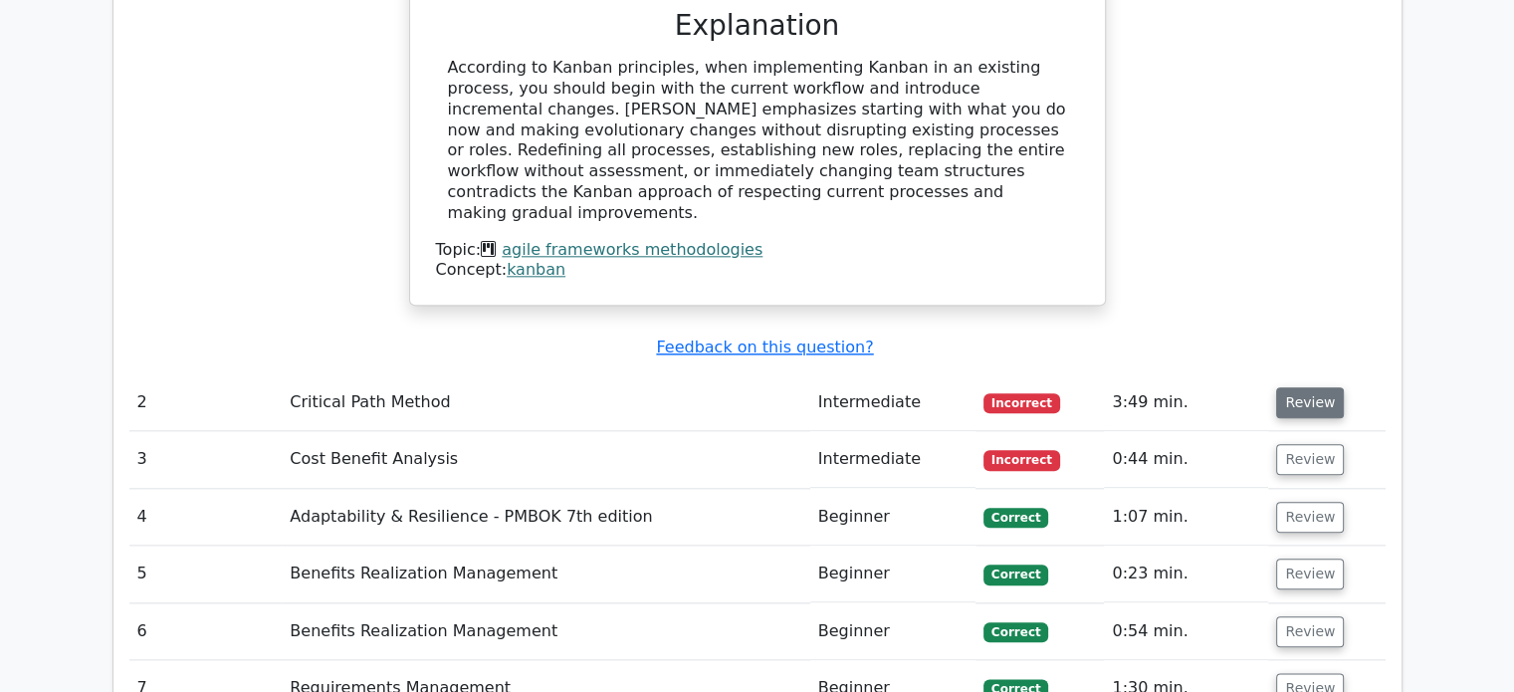
click at [1310, 387] on button "Review" at bounding box center [1310, 402] width 68 height 31
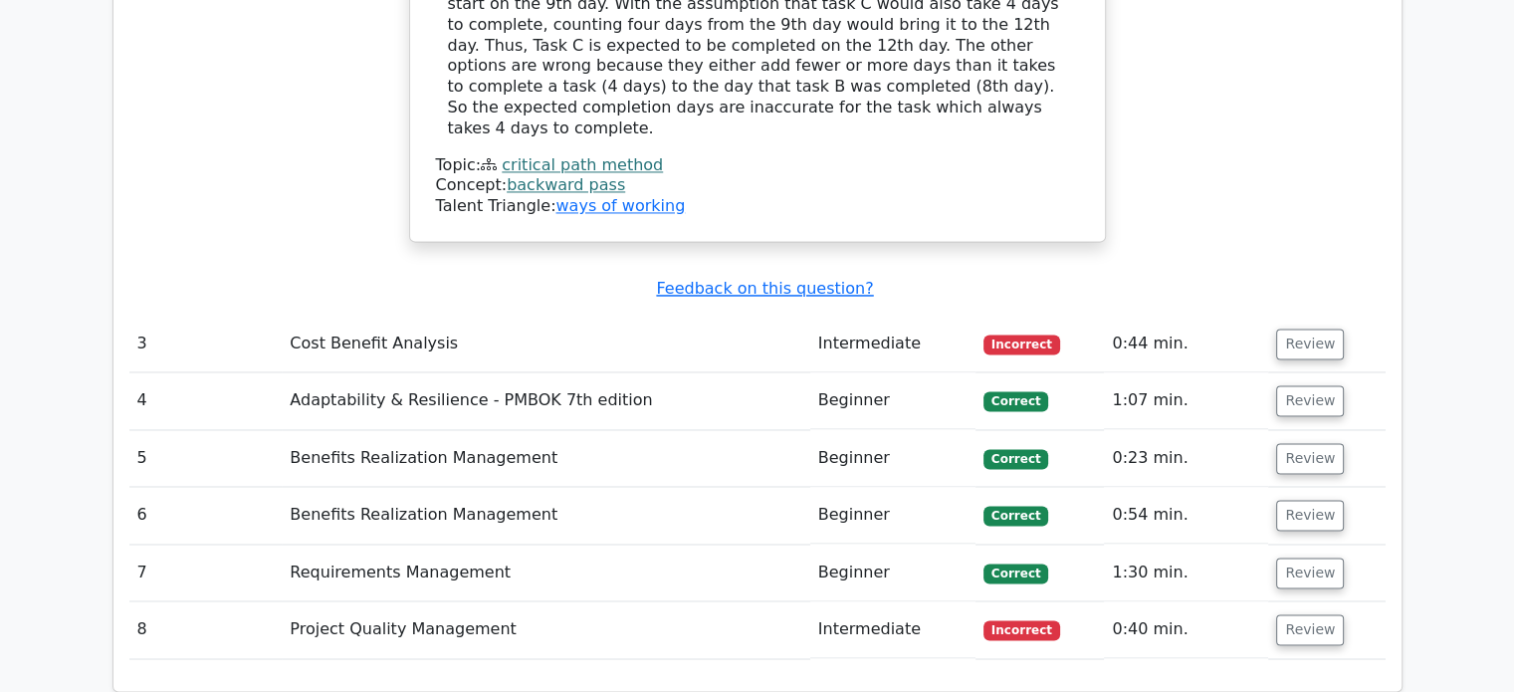
scroll to position [3185, 0]
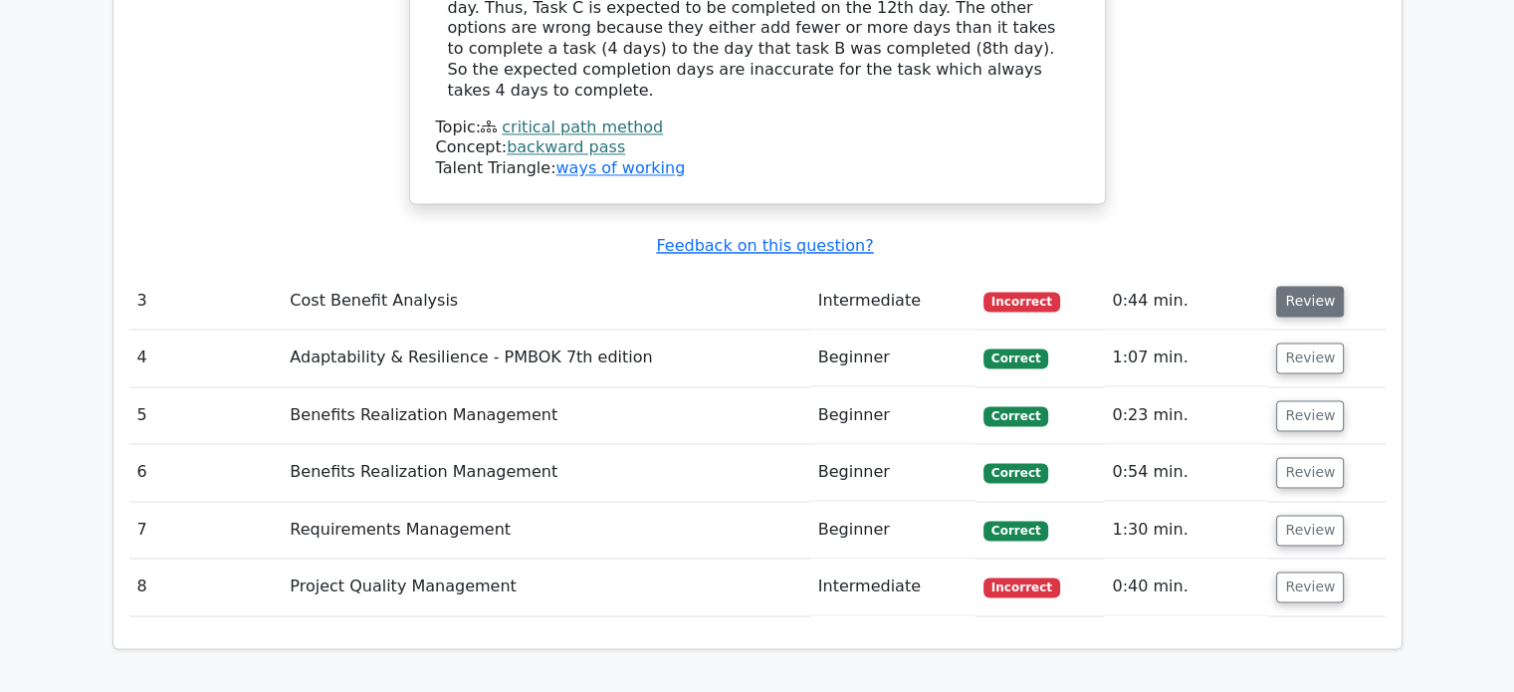
click at [1310, 286] on button "Review" at bounding box center [1310, 301] width 68 height 31
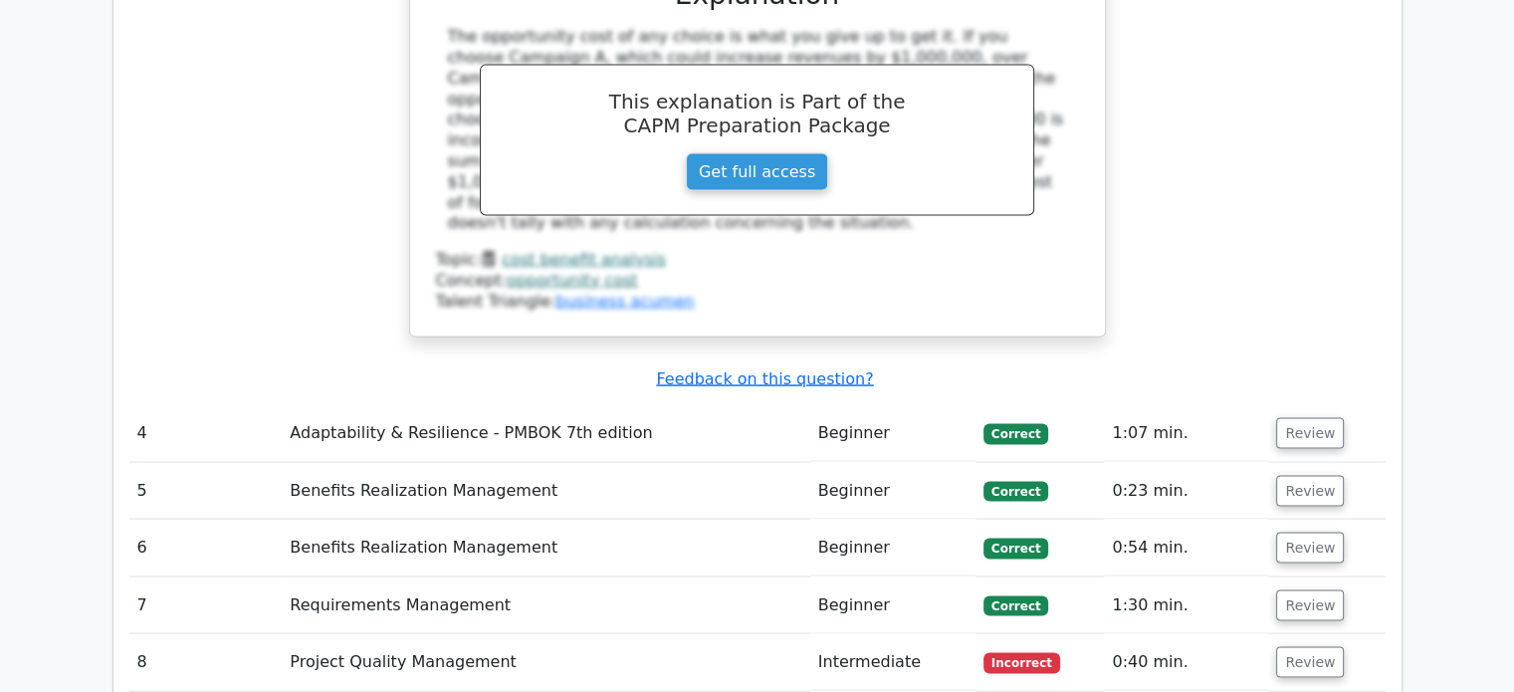
scroll to position [4081, 0]
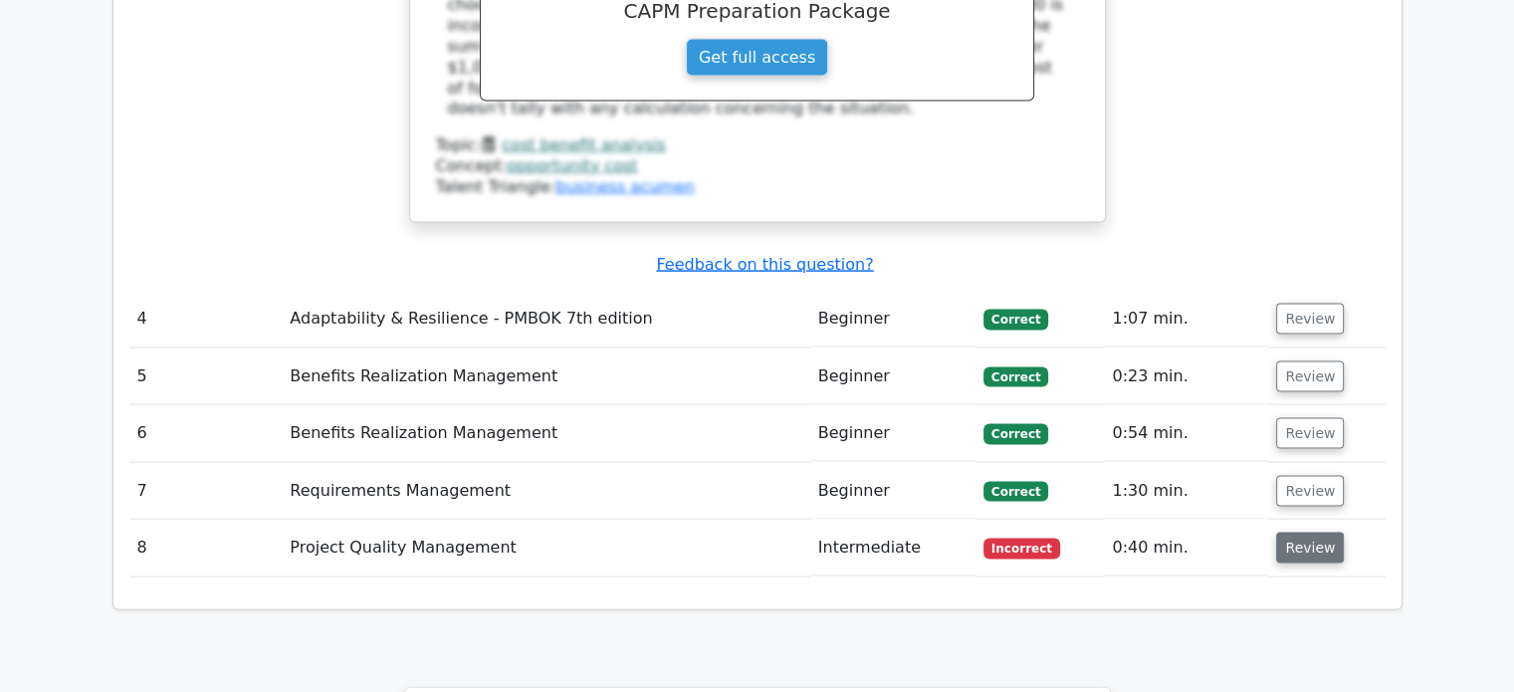
click at [1302, 533] on button "Review" at bounding box center [1310, 548] width 68 height 31
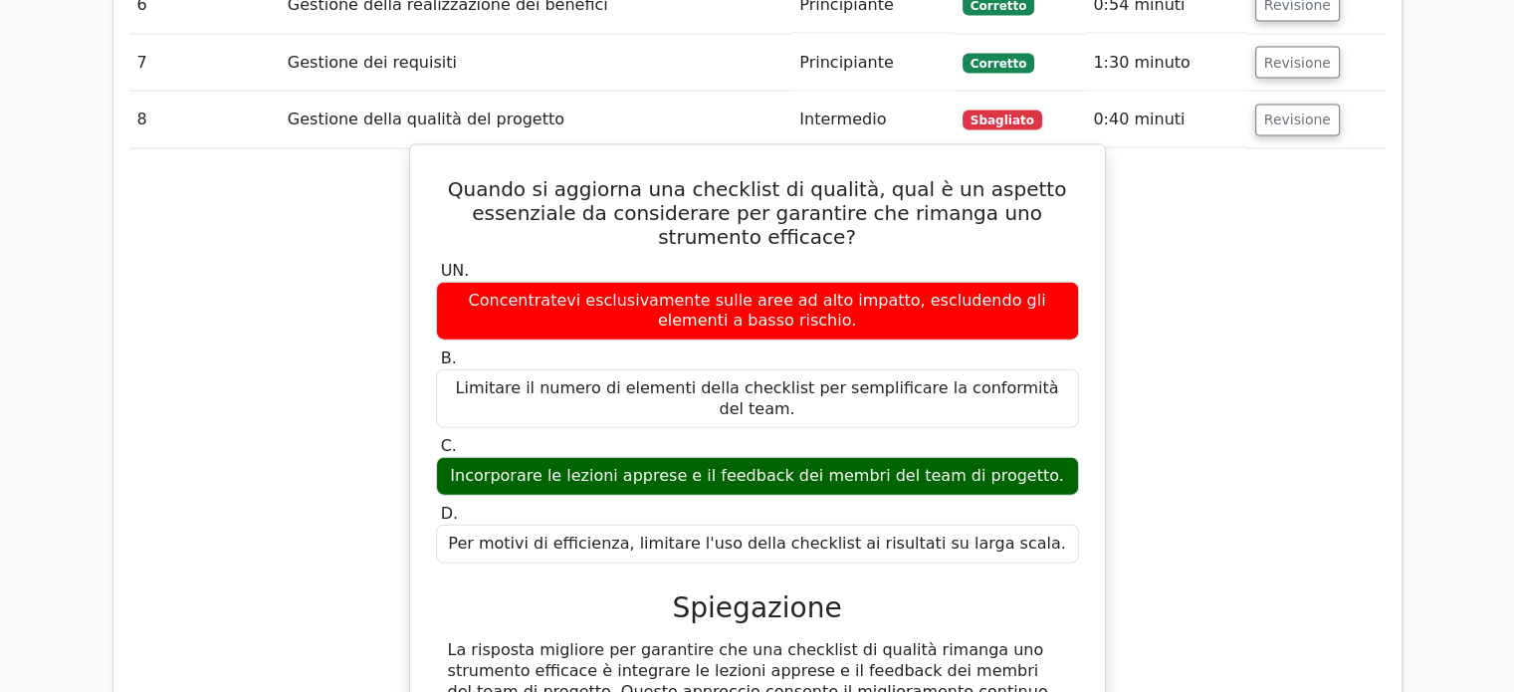
scroll to position [4380, 0]
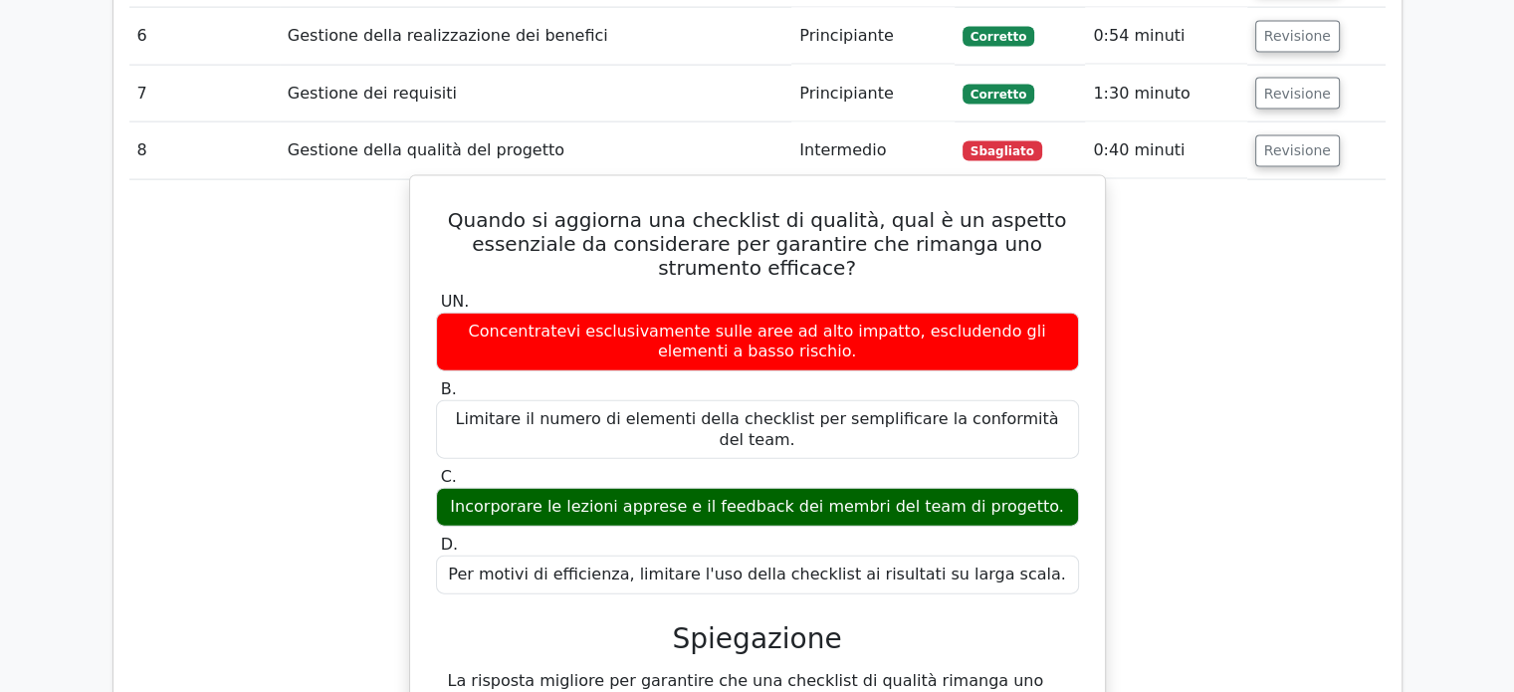
scroll to position [4081, 0]
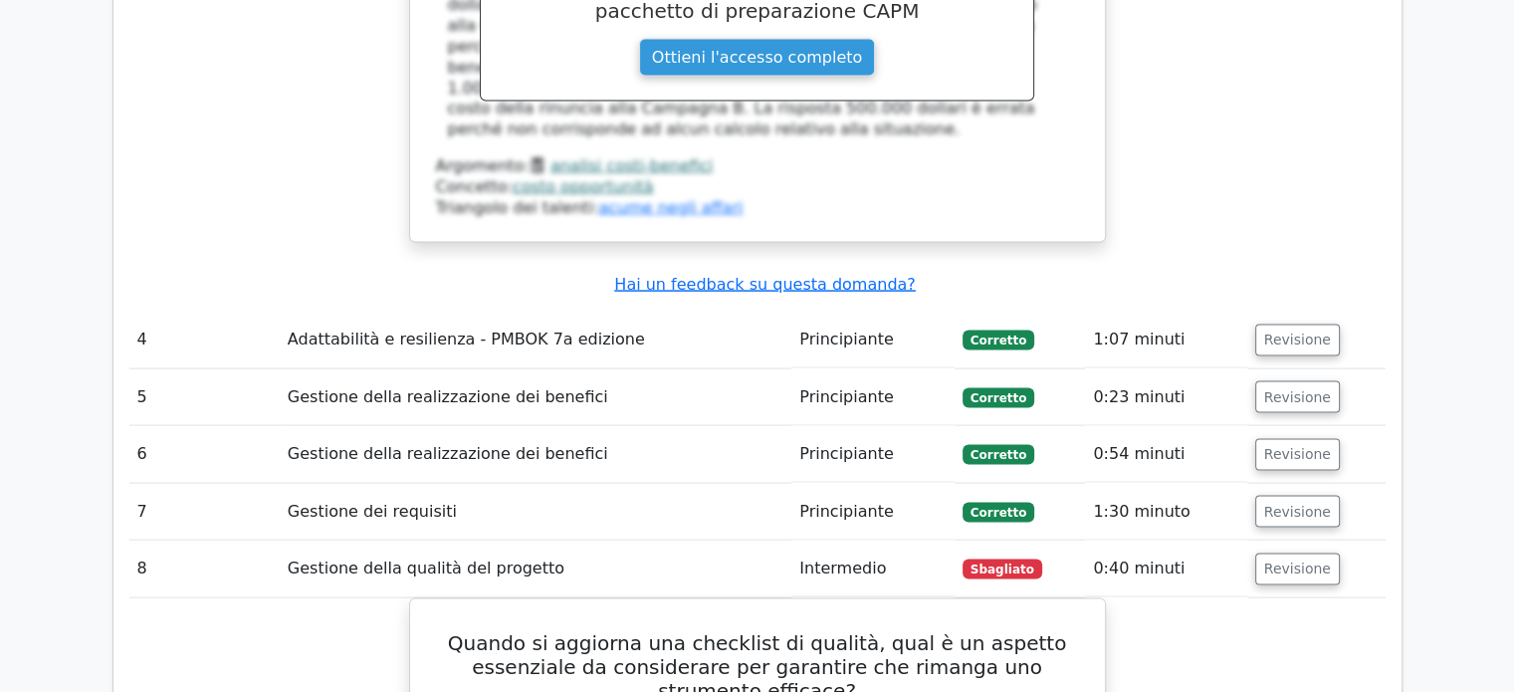
click at [425, 558] on font "Gestione della qualità del progetto" at bounding box center [426, 567] width 277 height 19
click at [557, 540] on td "Gestione della qualità del progetto" at bounding box center [536, 568] width 512 height 57
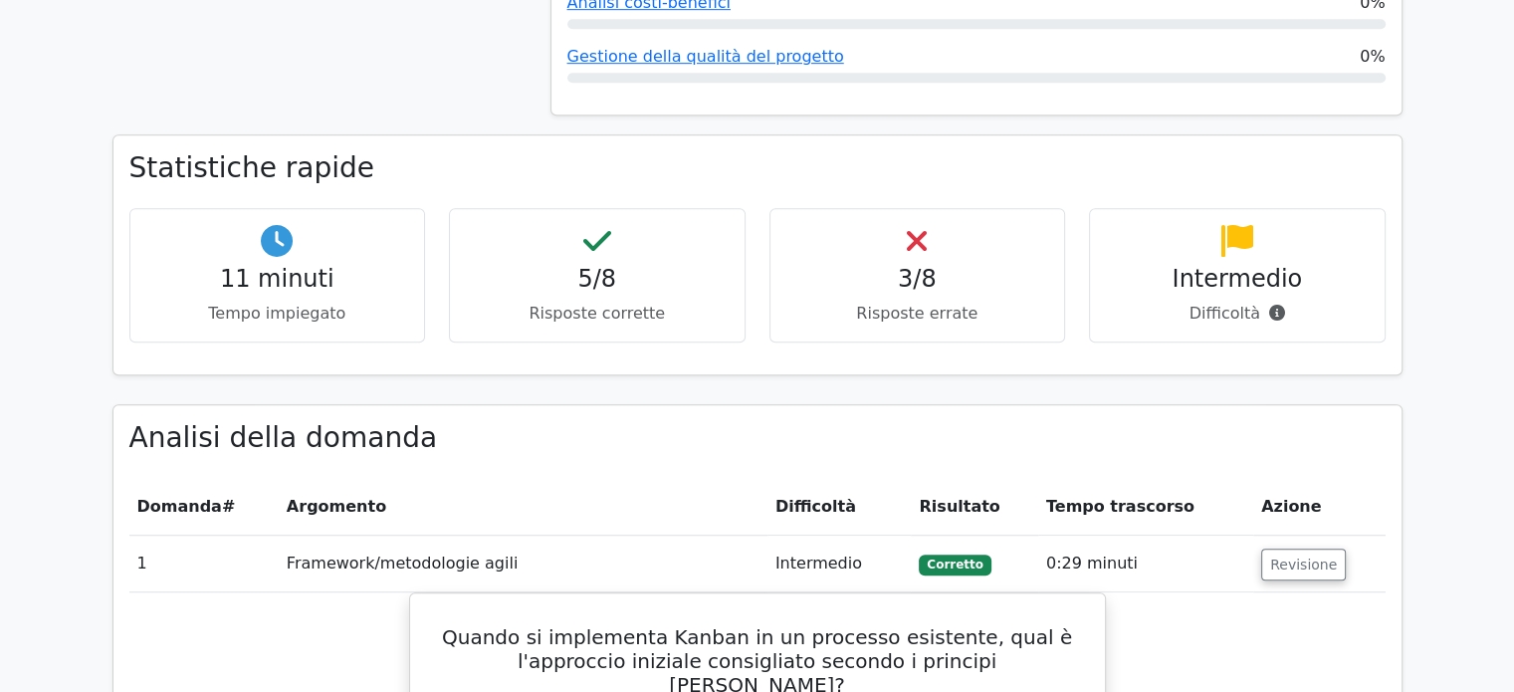
scroll to position [1290, 0]
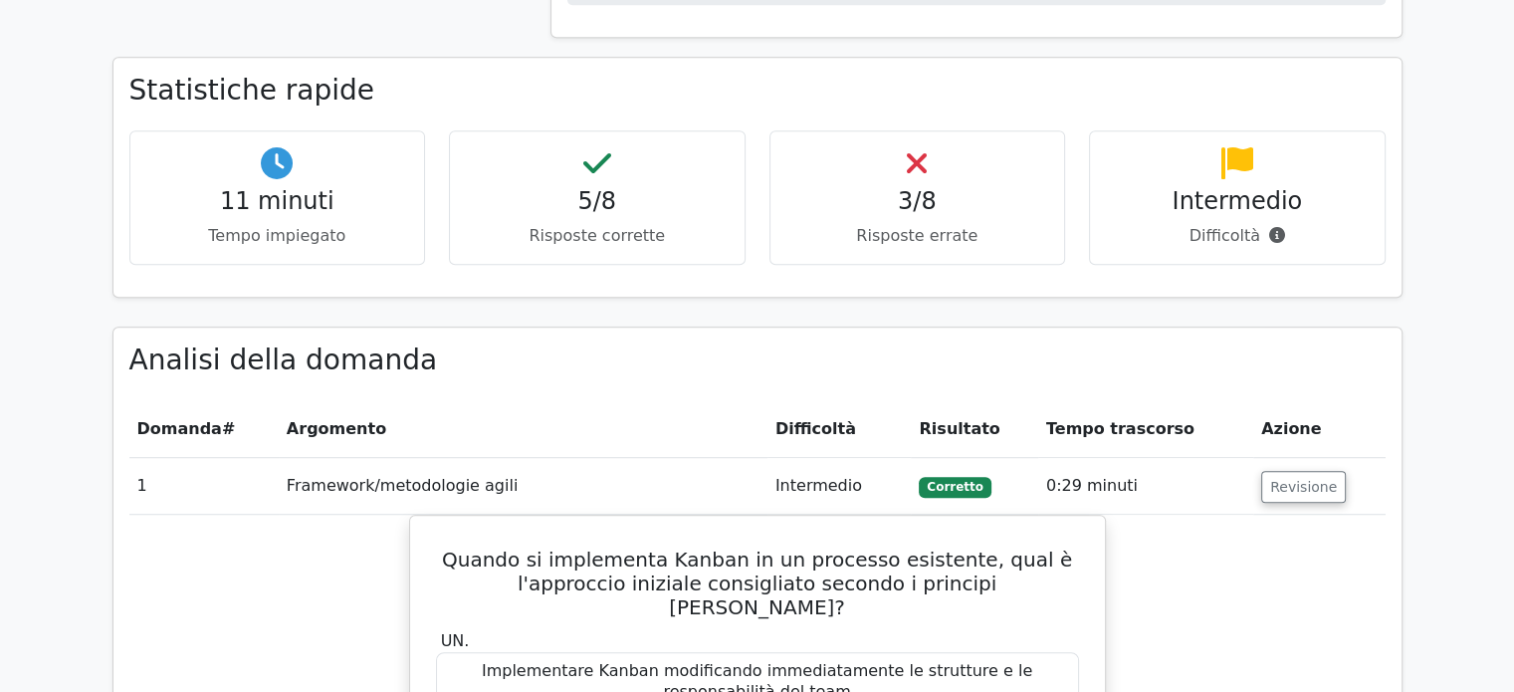
click at [987, 150] on div "3/8 Risposte errate" at bounding box center [917, 197] width 297 height 134
click at [926, 147] on icon at bounding box center [917, 163] width 20 height 32
click at [662, 130] on div "5/8 Risposte corrette" at bounding box center [597, 197] width 297 height 134
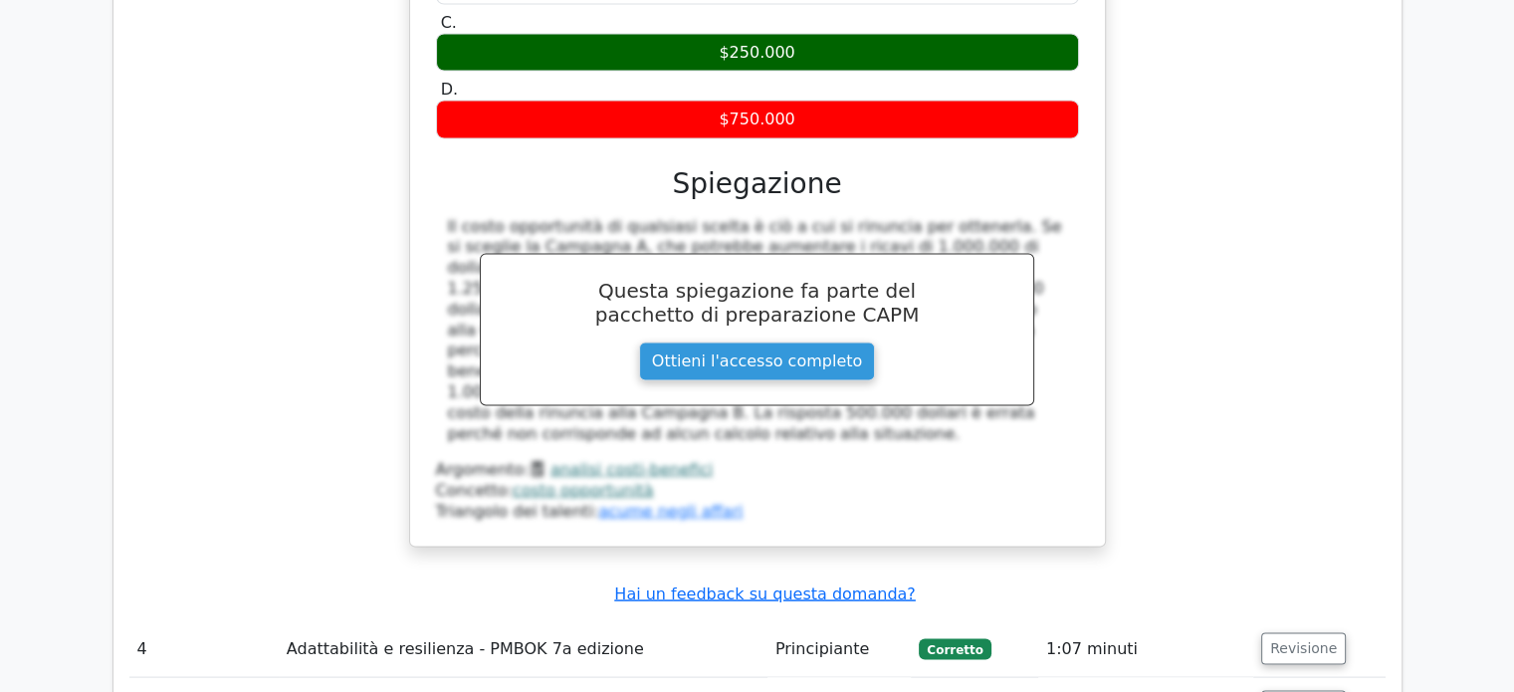
scroll to position [3978, 0]
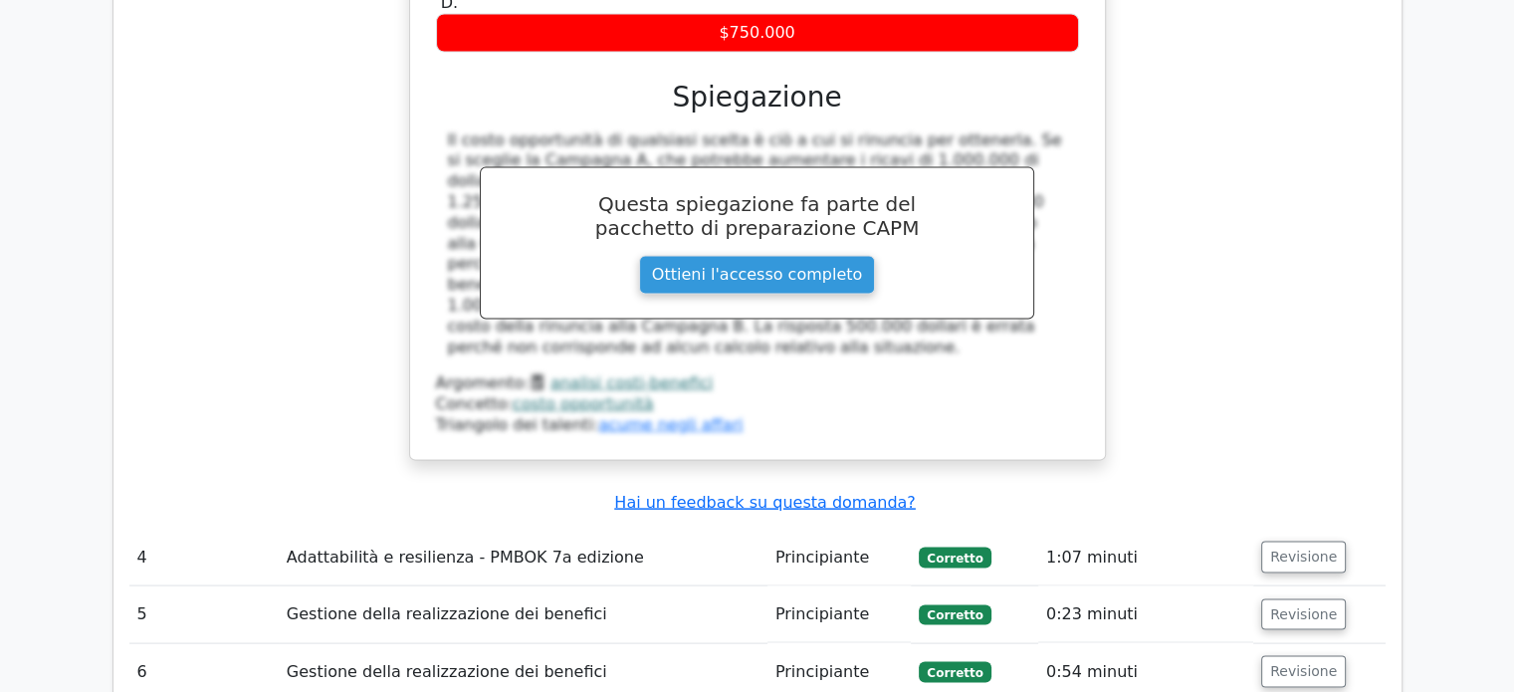
click at [1024, 530] on td "Corretto" at bounding box center [974, 558] width 126 height 57
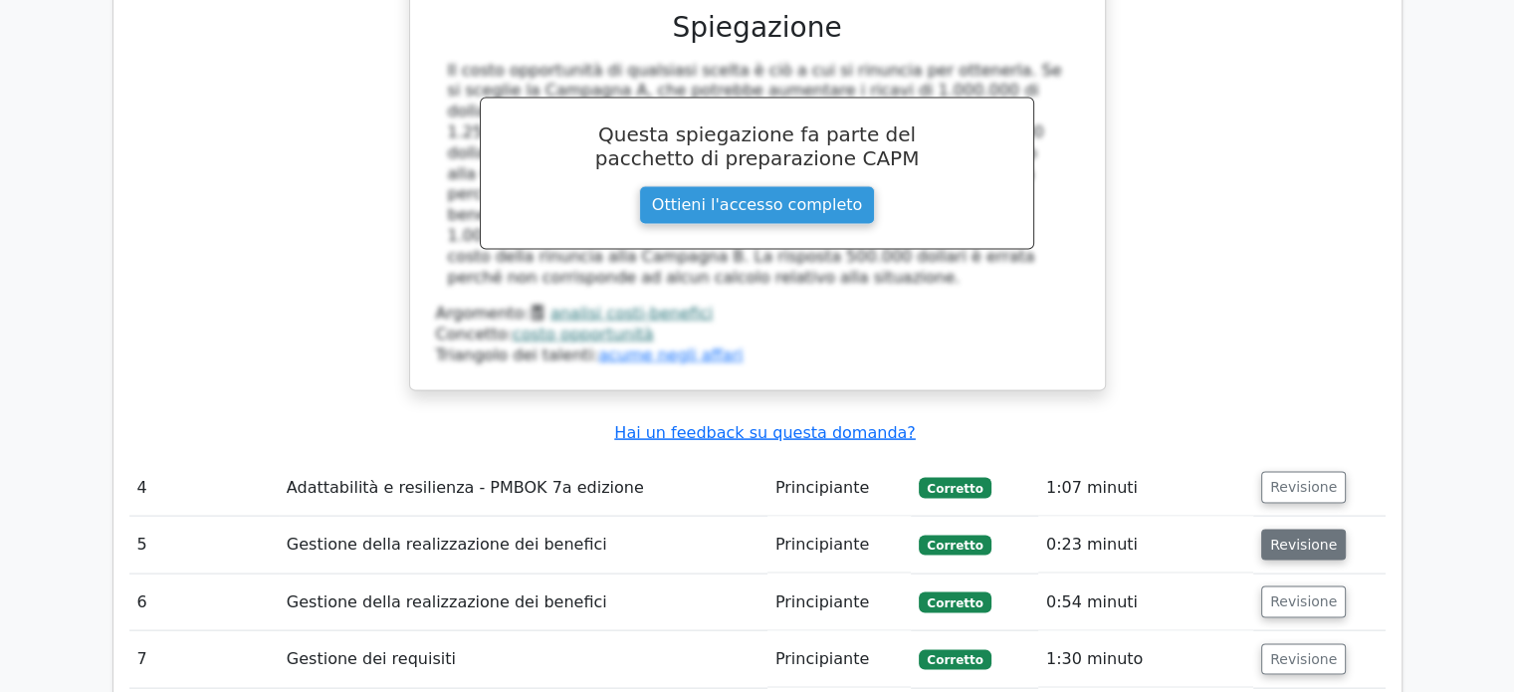
scroll to position [4077, 0]
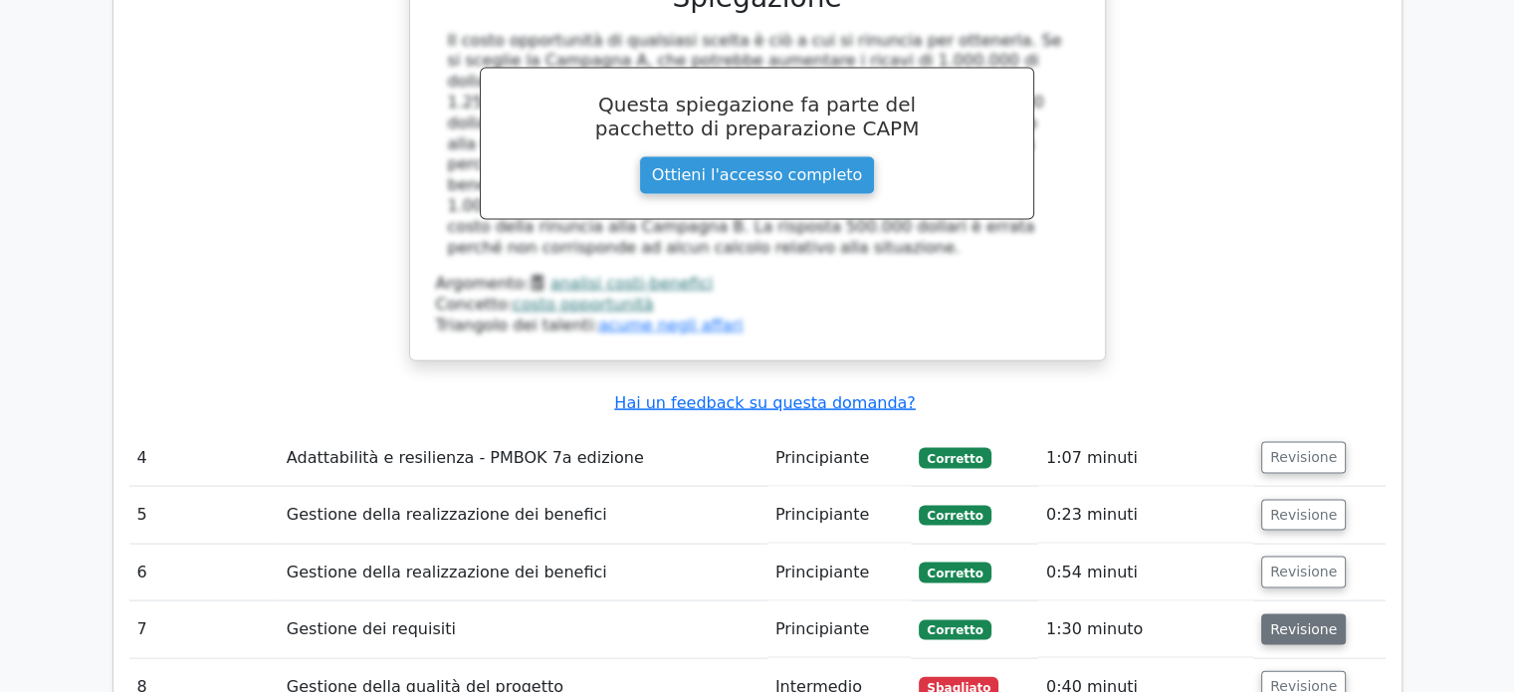
click at [1304, 621] on font "Revisione" at bounding box center [1303, 629] width 67 height 16
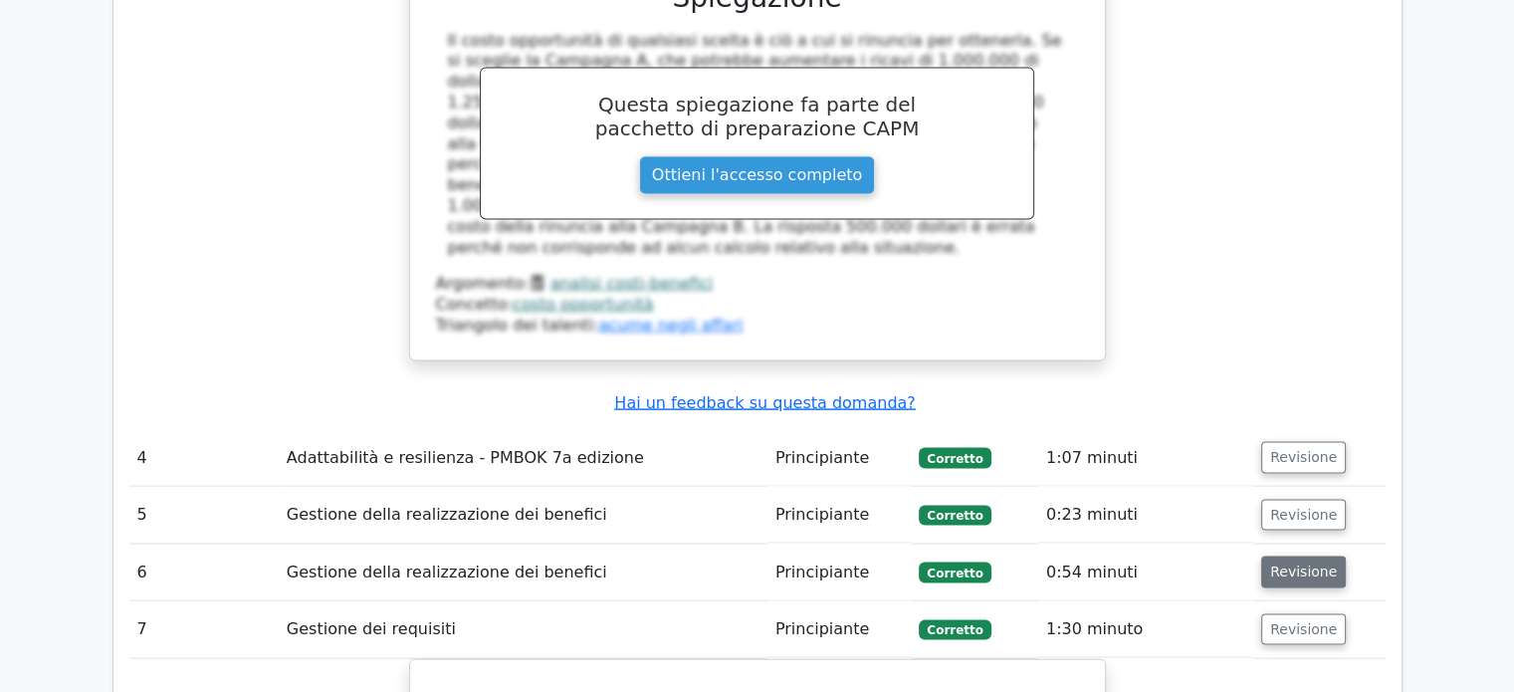
click at [1290, 564] on font "Revisione" at bounding box center [1303, 572] width 67 height 16
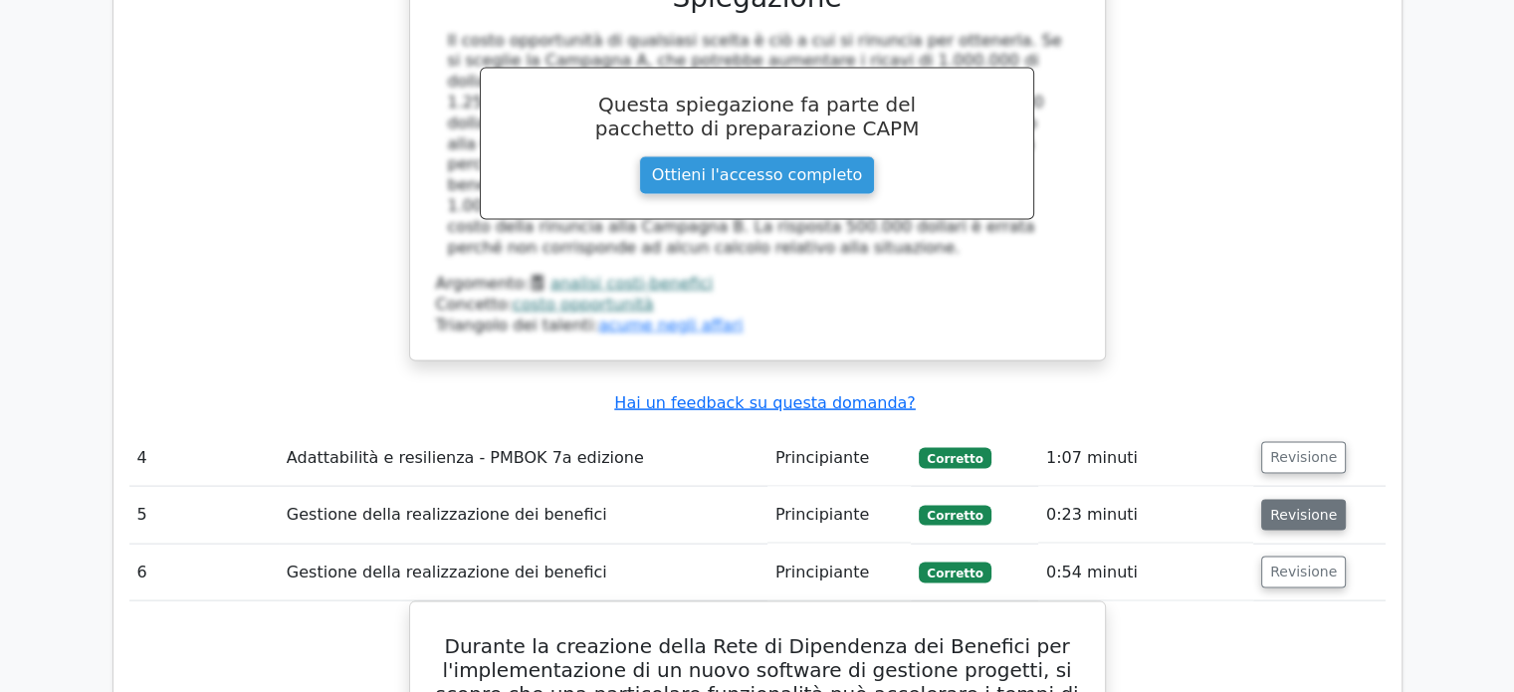
click at [1279, 507] on font "Revisione" at bounding box center [1303, 515] width 67 height 16
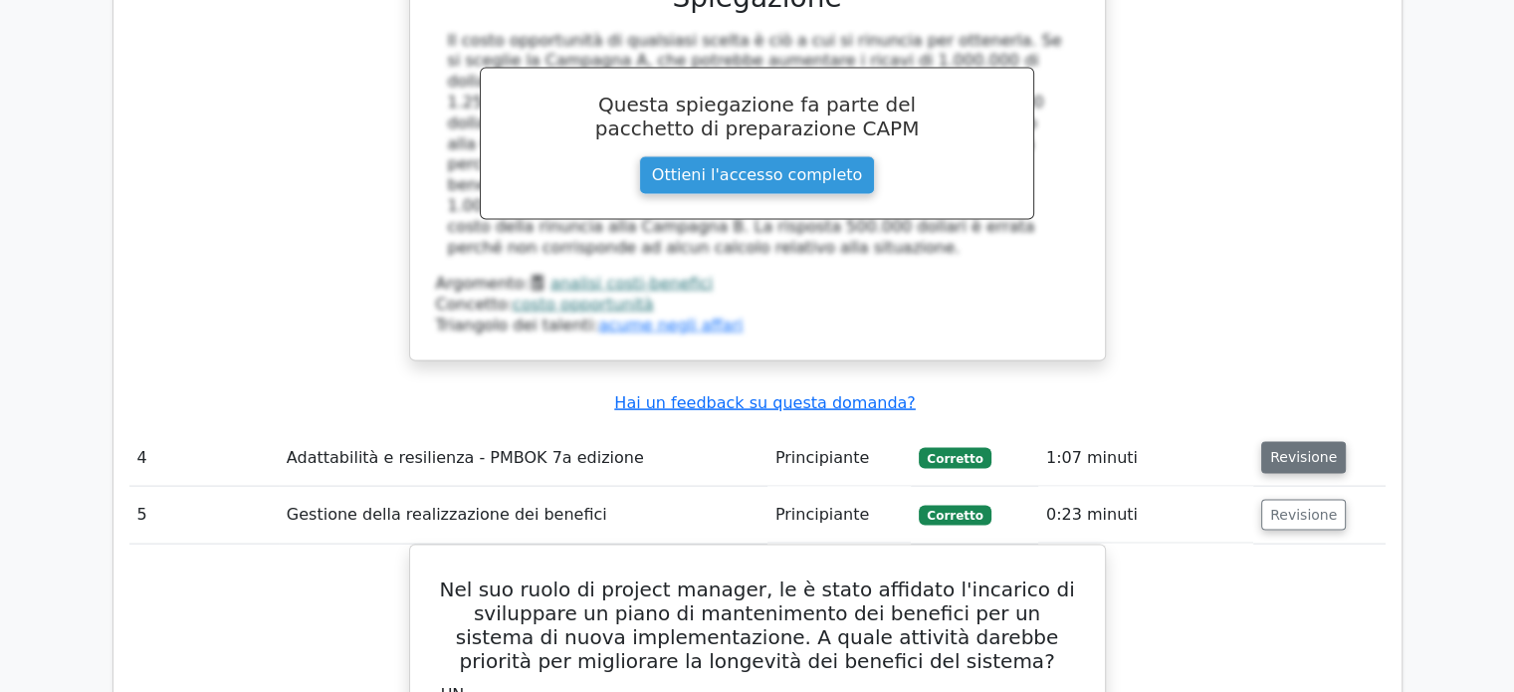
click at [1278, 450] on font "Revisione" at bounding box center [1303, 458] width 67 height 16
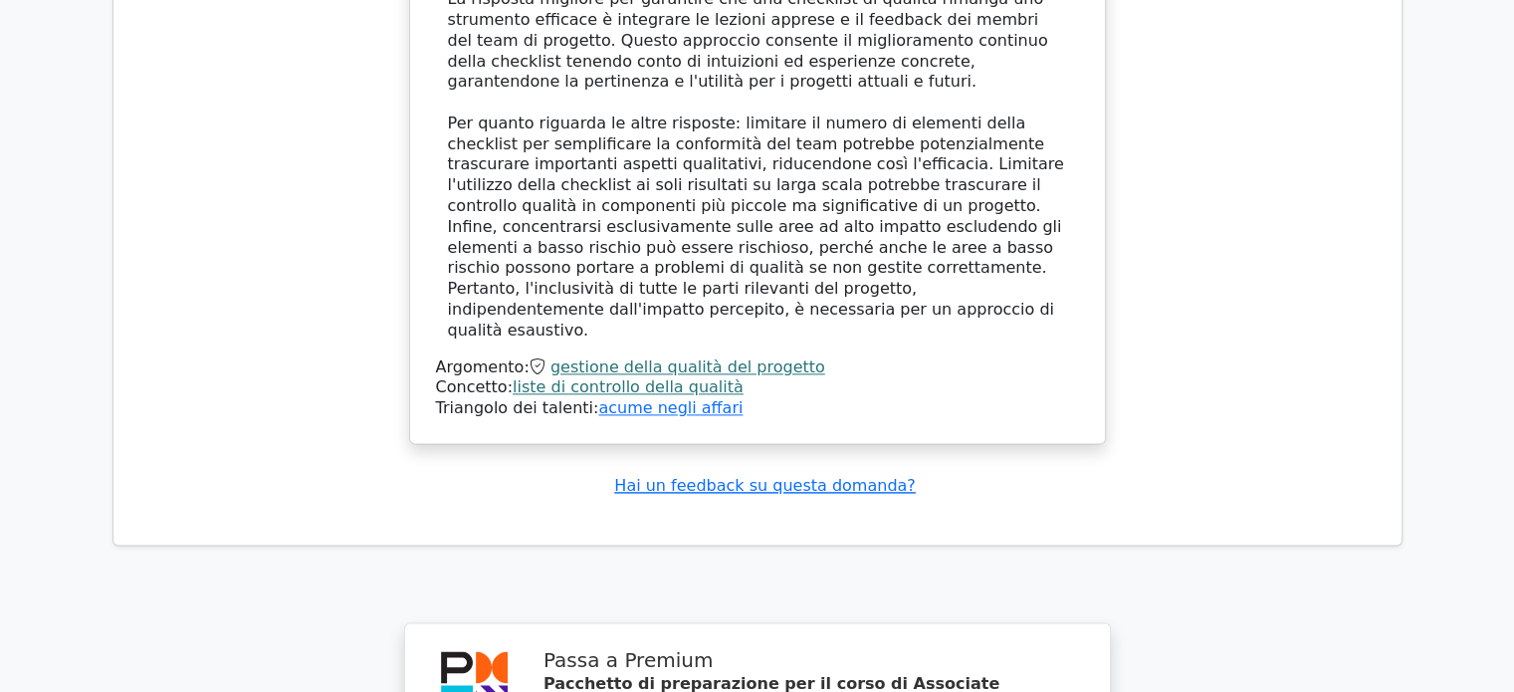
scroll to position [10049, 0]
